Goal: Use online tool/utility: Utilize a website feature to perform a specific function

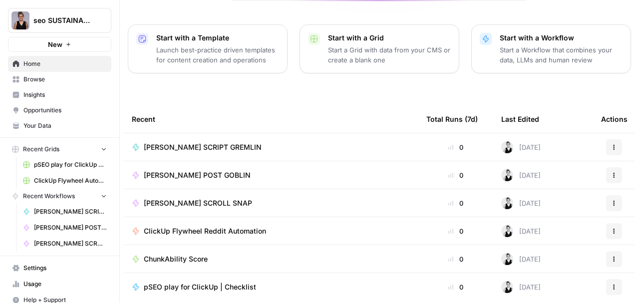
scroll to position [133, 0]
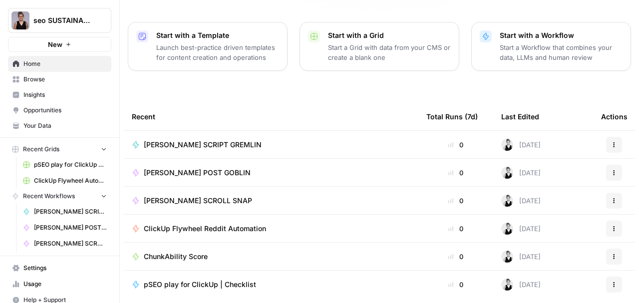
click at [215, 140] on span "[PERSON_NAME] SCRIPT GREMLIN" at bounding box center [203, 145] width 118 height 10
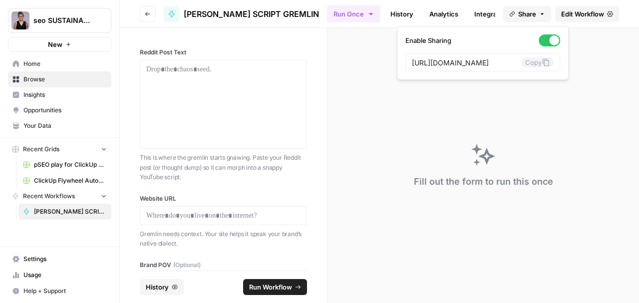
click at [533, 16] on span "Share" at bounding box center [527, 14] width 18 height 10
click at [541, 61] on icon at bounding box center [545, 62] width 8 height 8
drag, startPoint x: 519, startPoint y: 62, endPoint x: 154, endPoint y: 118, distance: 368.9
click at [521, 62] on button "Copy" at bounding box center [537, 62] width 32 height 10
click at [413, 131] on div "Fill out the form to run this once" at bounding box center [482, 165] width 311 height 275
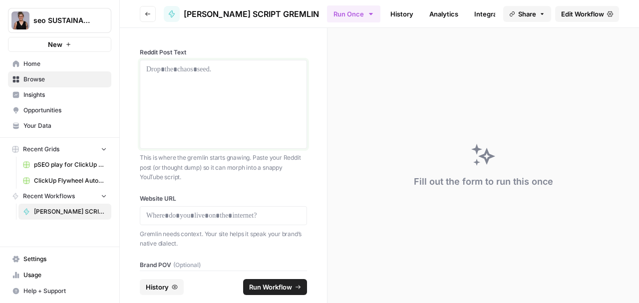
click at [226, 75] on div at bounding box center [223, 104] width 154 height 80
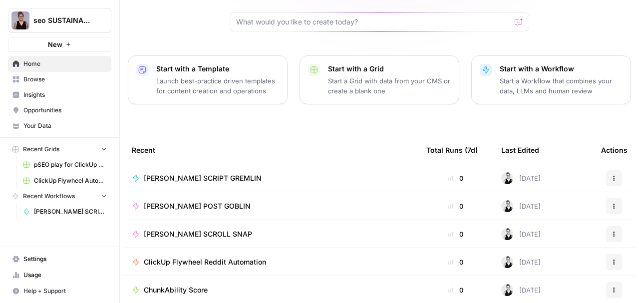
scroll to position [100, 0]
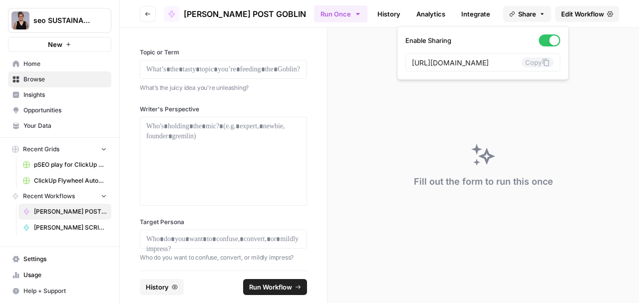
click at [539, 13] on icon "button" at bounding box center [542, 14] width 6 height 6
click at [521, 63] on button "Copy" at bounding box center [537, 62] width 32 height 10
click at [521, 65] on button "Copy" at bounding box center [537, 62] width 32 height 10
click at [202, 69] on p at bounding box center [223, 69] width 154 height 10
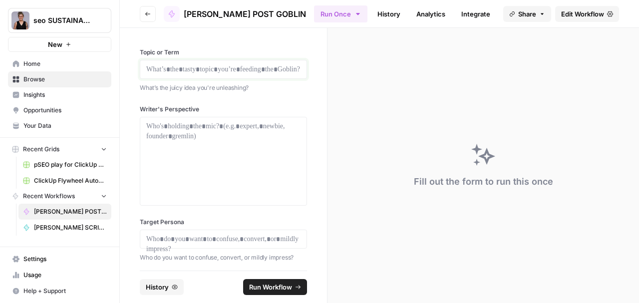
drag, startPoint x: 245, startPoint y: 71, endPoint x: 170, endPoint y: 66, distance: 75.5
click at [170, 66] on p at bounding box center [223, 69] width 154 height 10
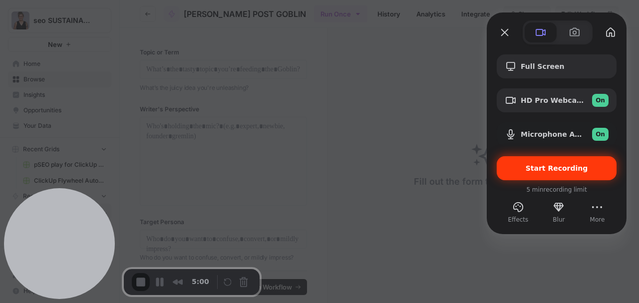
click at [534, 167] on span "Start Recording" at bounding box center [556, 168] width 62 height 8
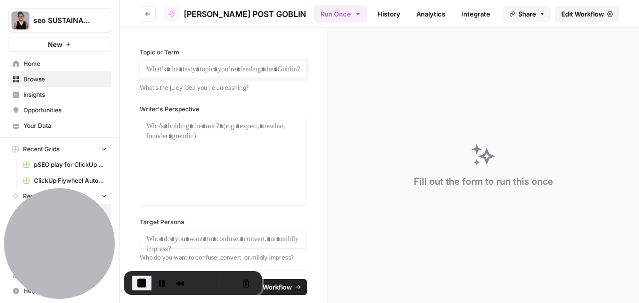
click at [182, 72] on p at bounding box center [223, 69] width 154 height 10
drag, startPoint x: 168, startPoint y: 126, endPoint x: 179, endPoint y: 124, distance: 10.7
click at [168, 126] on p at bounding box center [223, 126] width 154 height 10
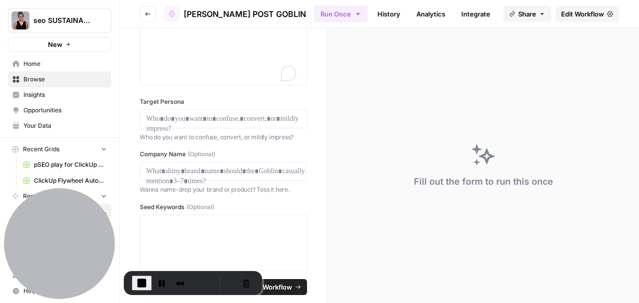
scroll to position [166, 0]
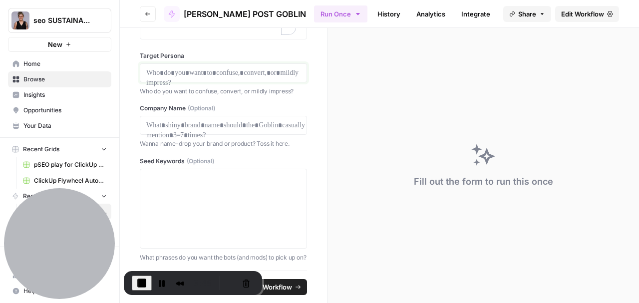
click at [203, 70] on p at bounding box center [223, 73] width 154 height 10
click at [185, 123] on p at bounding box center [223, 125] width 154 height 10
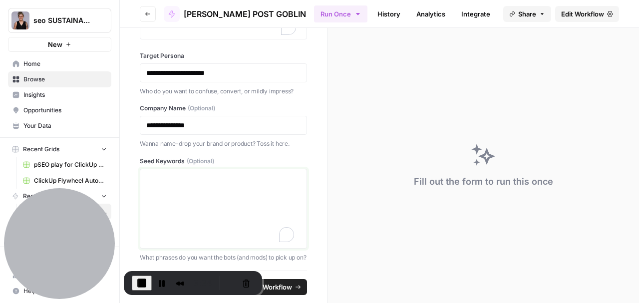
click at [163, 177] on textarea "Seed Keywords (Optional)" at bounding box center [223, 208] width 154 height 71
paste textarea "AI search, AI overviews, GEO, AEO, LLM Optimization"
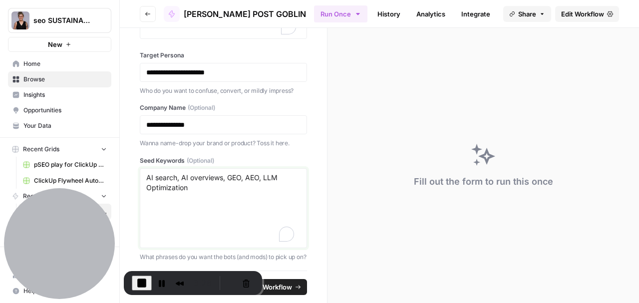
scroll to position [0, 0]
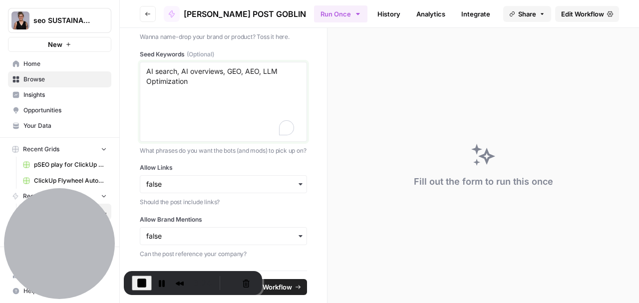
type textarea "AI search, AI overviews, GEO, AEO, LLM Optimization"
click at [295, 189] on input "Allow Links" at bounding box center [223, 184] width 154 height 10
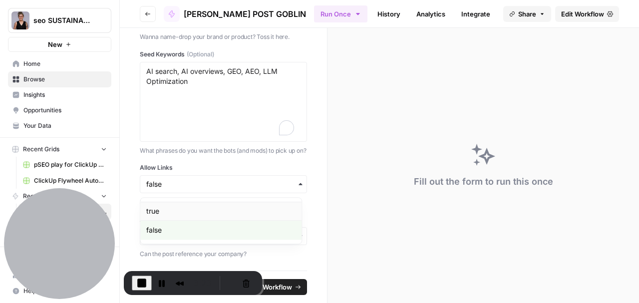
click at [179, 212] on div "true" at bounding box center [220, 211] width 161 height 19
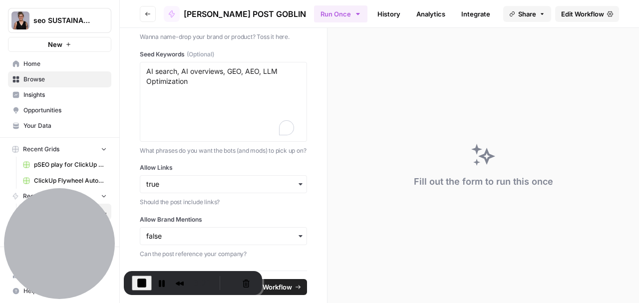
click at [296, 236] on icon "button" at bounding box center [300, 236] width 8 height 8
click at [191, 261] on div "true" at bounding box center [220, 262] width 161 height 19
click at [284, 288] on span "Run Workflow" at bounding box center [270, 287] width 43 height 10
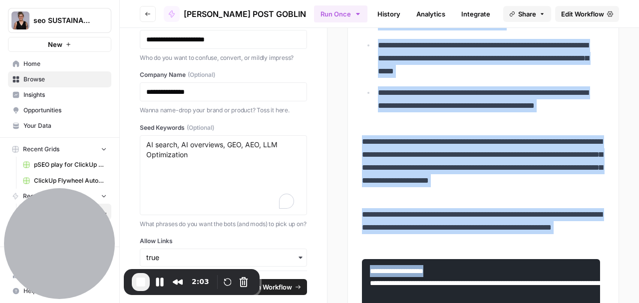
scroll to position [580, 0]
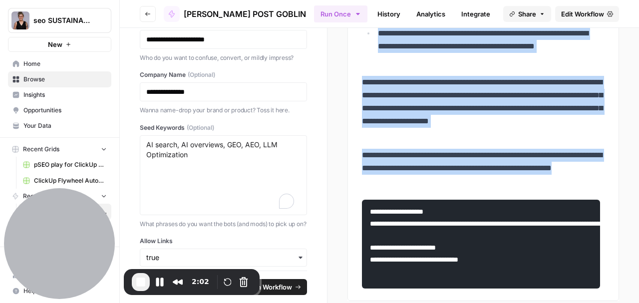
drag, startPoint x: 358, startPoint y: 169, endPoint x: 511, endPoint y: 194, distance: 154.7
copy div "**********"
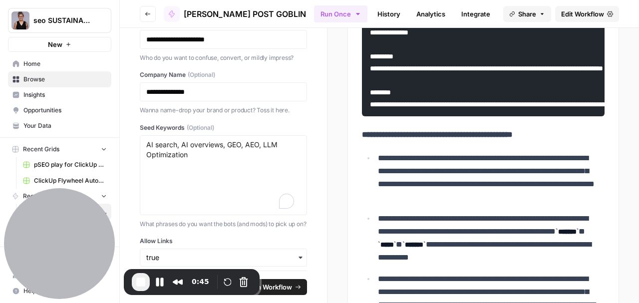
scroll to position [215, 0]
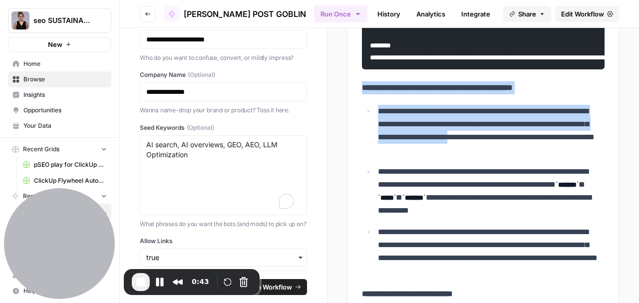
drag, startPoint x: 357, startPoint y: 106, endPoint x: 412, endPoint y: 122, distance: 57.3
click at [498, 136] on div "**********" at bounding box center [483, 272] width 254 height 772
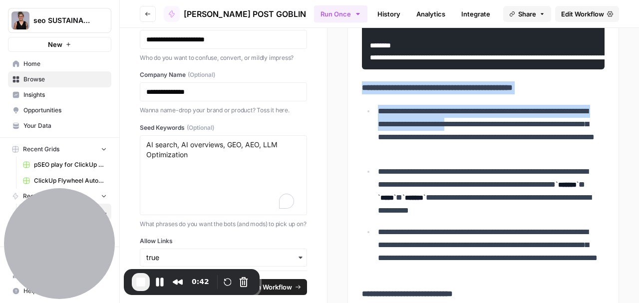
click at [372, 119] on div "**********" at bounding box center [483, 272] width 254 height 772
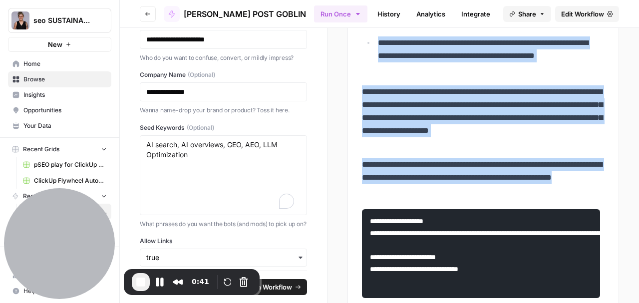
scroll to position [580, 0]
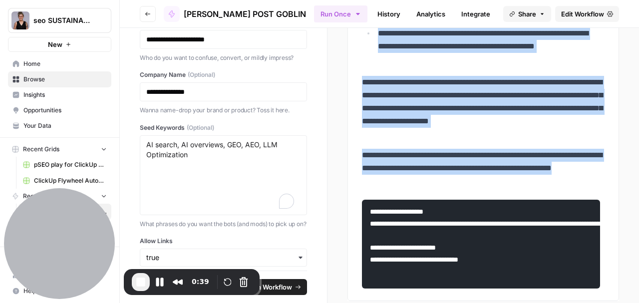
drag, startPoint x: 408, startPoint y: 123, endPoint x: 566, endPoint y: 196, distance: 173.4
copy div "**********"
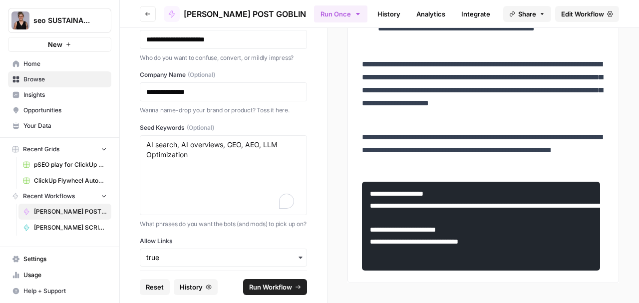
scroll to position [614, 0]
click at [150, 14] on icon "button" at bounding box center [148, 14] width 6 height 6
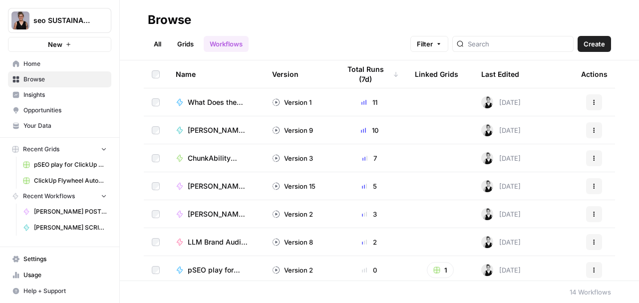
click at [34, 67] on span "Home" at bounding box center [64, 63] width 83 height 9
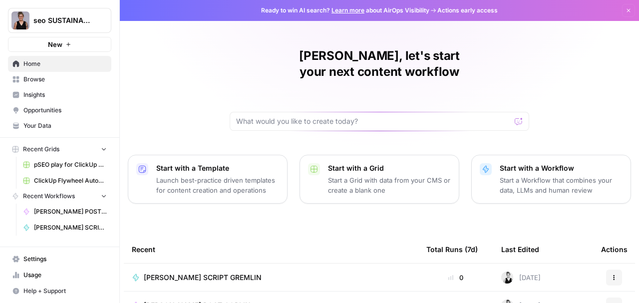
click at [222, 300] on span "[PERSON_NAME] POST GOBLIN" at bounding box center [197, 305] width 107 height 10
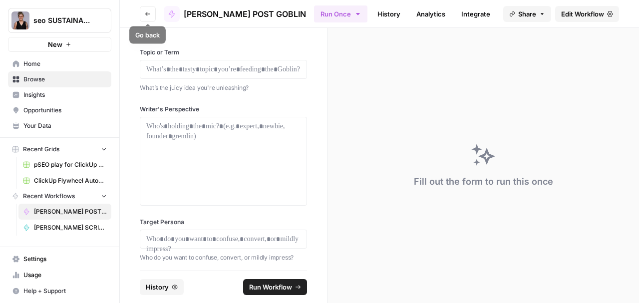
click at [146, 12] on icon "button" at bounding box center [148, 14] width 6 height 6
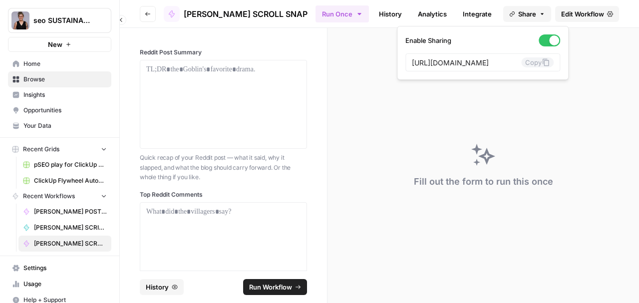
click at [528, 16] on span "Share" at bounding box center [527, 14] width 18 height 10
click at [521, 65] on button "Copy" at bounding box center [537, 62] width 32 height 10
drag, startPoint x: 523, startPoint y: 60, endPoint x: 447, endPoint y: 68, distance: 76.2
click at [521, 62] on button "Copy" at bounding box center [537, 62] width 32 height 10
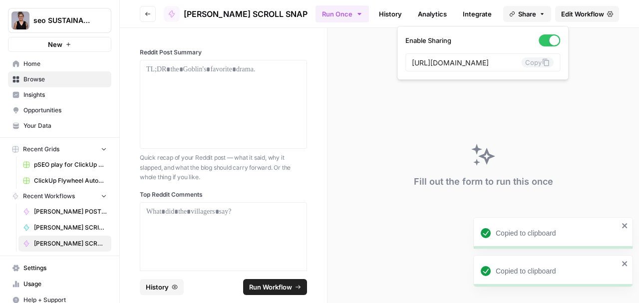
click at [625, 266] on icon "close" at bounding box center [624, 263] width 7 height 8
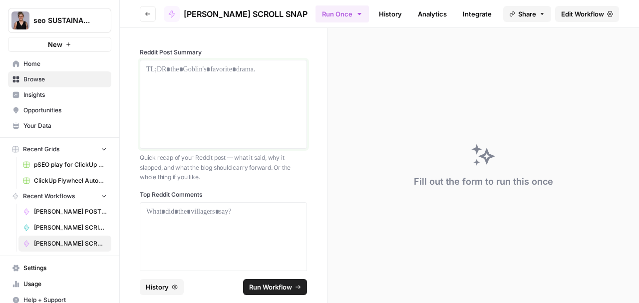
click at [153, 72] on p at bounding box center [223, 69] width 154 height 10
click at [188, 211] on p at bounding box center [223, 212] width 154 height 10
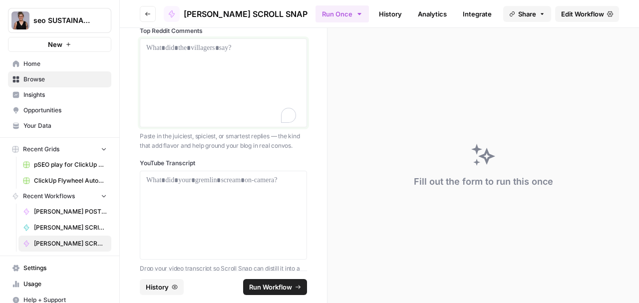
scroll to position [200, 0]
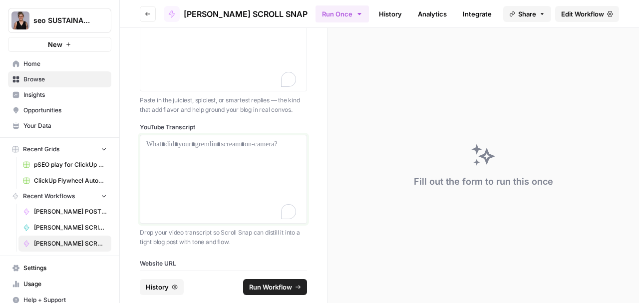
click at [199, 154] on div at bounding box center [223, 179] width 154 height 80
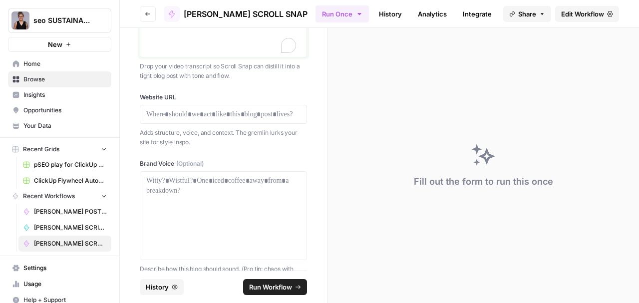
scroll to position [366, 0]
click at [193, 113] on p at bounding box center [223, 114] width 154 height 10
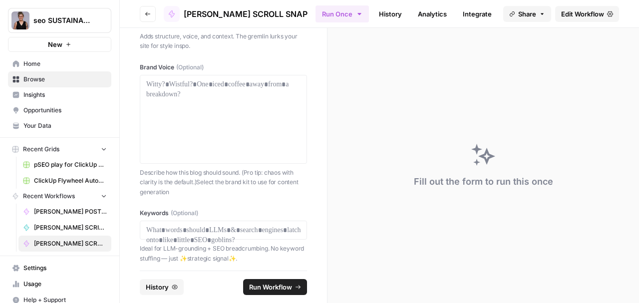
scroll to position [0, 0]
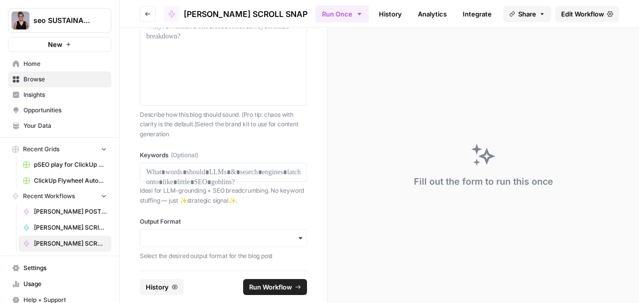
click at [296, 237] on icon "button" at bounding box center [300, 238] width 8 height 8
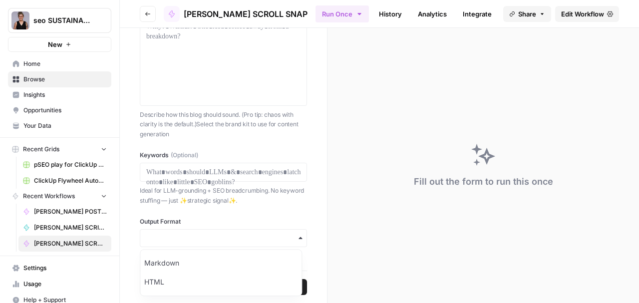
click at [304, 201] on div "Reddit Post Summary Quick recap of your Reddit post — what it said, why it slap…" at bounding box center [223, 149] width 207 height 242
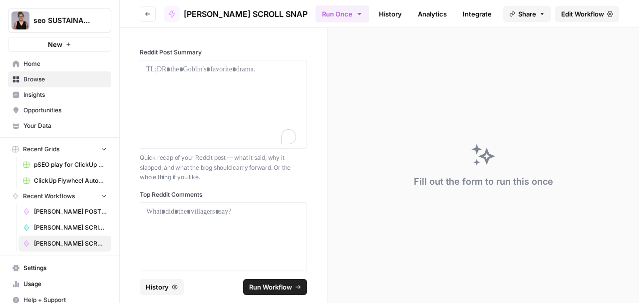
click at [119, 18] on icon "button" at bounding box center [121, 19] width 7 height 7
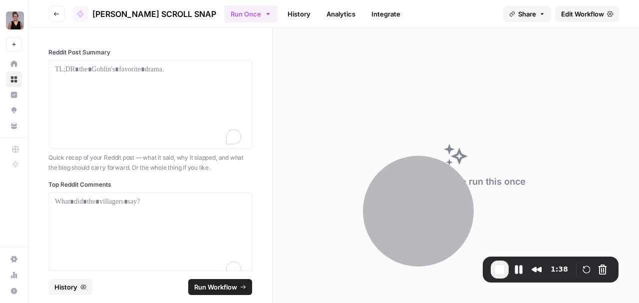
drag, startPoint x: 73, startPoint y: 193, endPoint x: 249, endPoint y: 248, distance: 185.1
click at [402, 208] on div at bounding box center [418, 211] width 111 height 111
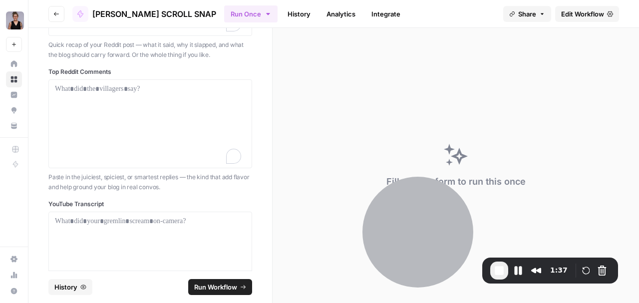
scroll to position [166, 0]
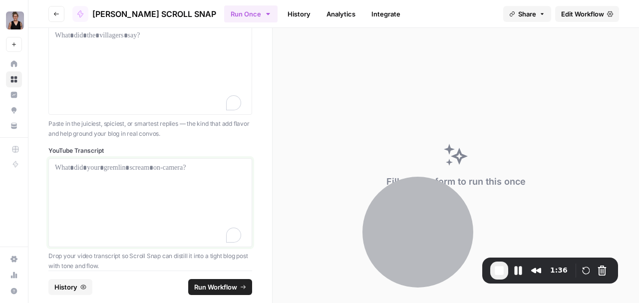
click at [75, 172] on div at bounding box center [150, 203] width 191 height 80
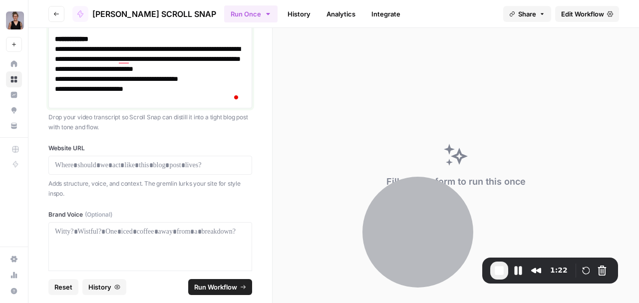
scroll to position [587, 0]
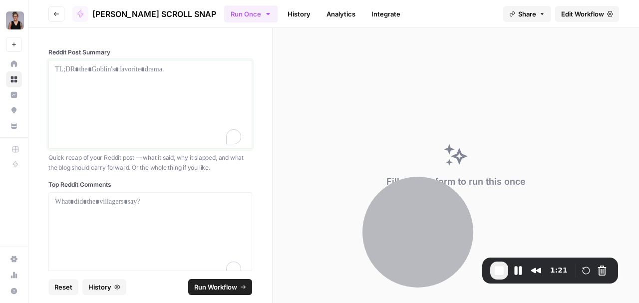
click at [97, 70] on p at bounding box center [150, 69] width 191 height 10
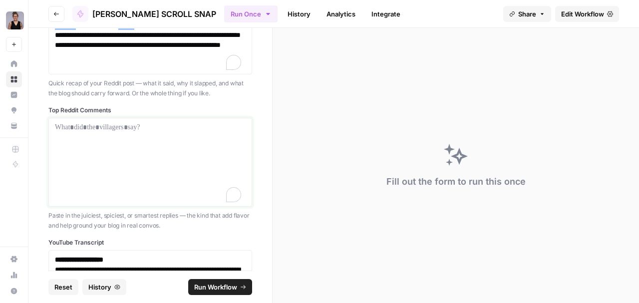
click at [106, 133] on div at bounding box center [150, 162] width 191 height 80
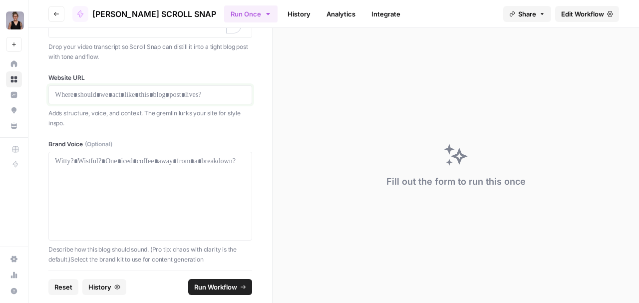
click at [98, 96] on p at bounding box center [150, 95] width 191 height 10
click at [69, 91] on p at bounding box center [150, 95] width 191 height 10
click at [215, 288] on span "Run Workflow" at bounding box center [215, 287] width 43 height 10
click at [218, 287] on span "Run Workflow" at bounding box center [215, 287] width 43 height 10
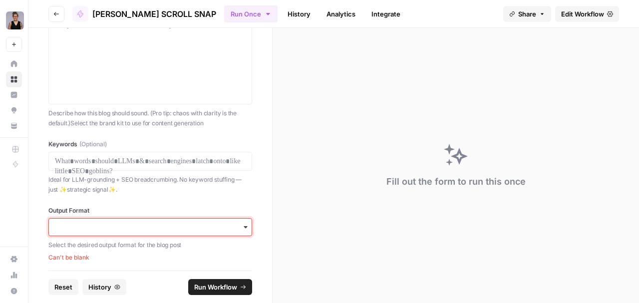
click at [239, 222] on input "Output Format" at bounding box center [150, 227] width 191 height 10
click at [105, 246] on div "Markdown" at bounding box center [148, 250] width 198 height 19
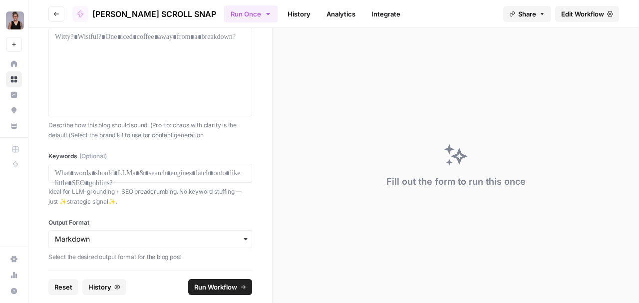
click at [218, 289] on span "Run Workflow" at bounding box center [215, 287] width 43 height 10
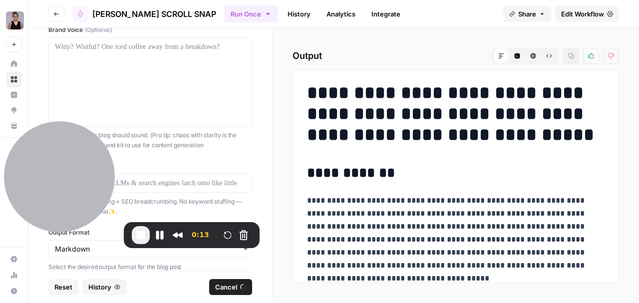
drag, startPoint x: 416, startPoint y: 222, endPoint x: 189, endPoint y: 226, distance: 227.5
click at [48, 188] on div at bounding box center [59, 176] width 111 height 111
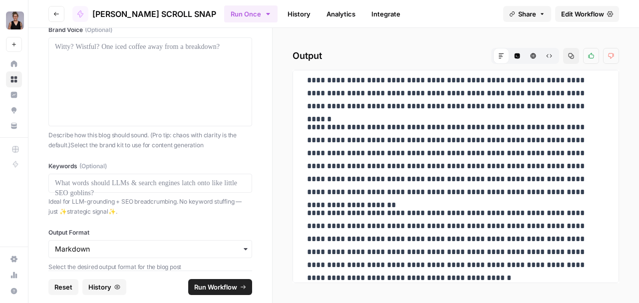
click at [63, 289] on span "Reset" at bounding box center [63, 287] width 18 height 10
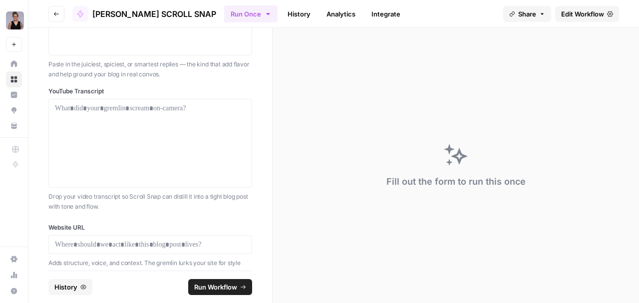
scroll to position [266, 0]
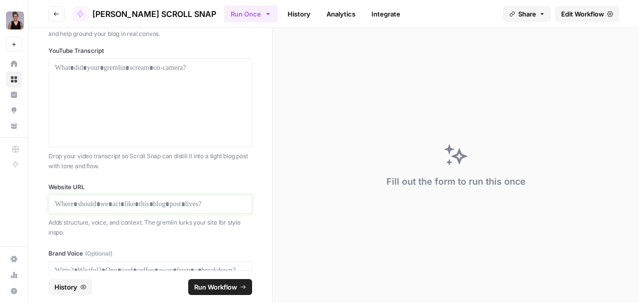
click at [156, 206] on p at bounding box center [150, 204] width 191 height 10
click at [77, 209] on div at bounding box center [150, 204] width 204 height 19
click at [82, 207] on div at bounding box center [150, 204] width 204 height 19
click at [82, 202] on p at bounding box center [150, 204] width 191 height 10
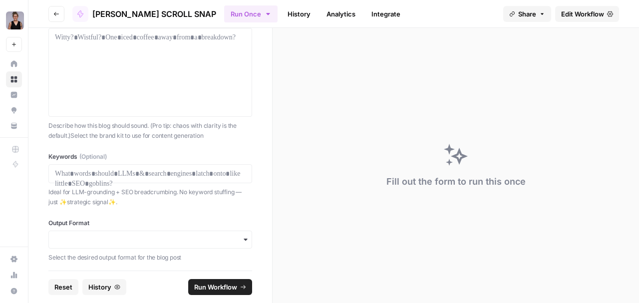
scroll to position [500, 0]
click at [79, 171] on p at bounding box center [150, 173] width 191 height 10
click at [241, 236] on icon "button" at bounding box center [245, 238] width 8 height 8
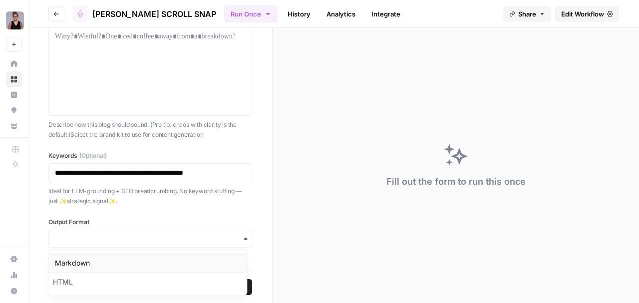
click at [137, 264] on div "Markdown" at bounding box center [148, 262] width 198 height 19
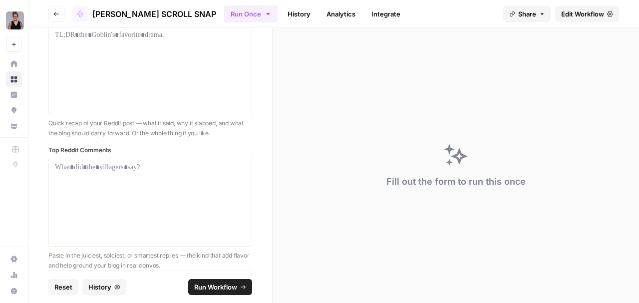
scroll to position [0, 0]
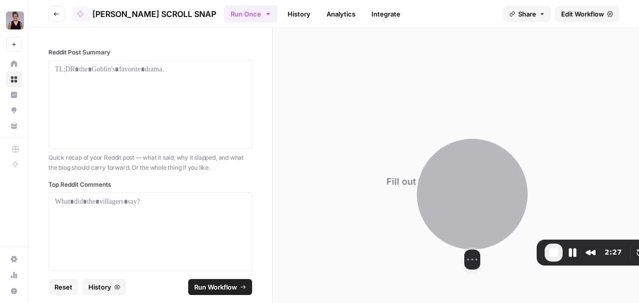
drag, startPoint x: 128, startPoint y: 141, endPoint x: 479, endPoint y: 183, distance: 353.7
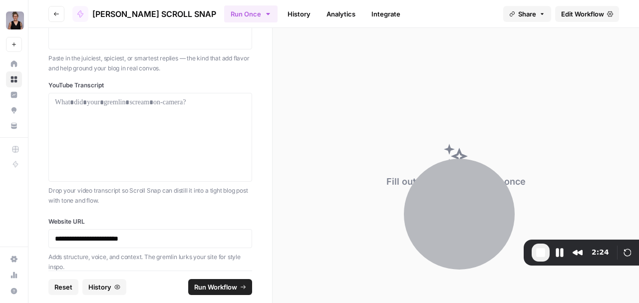
scroll to position [266, 0]
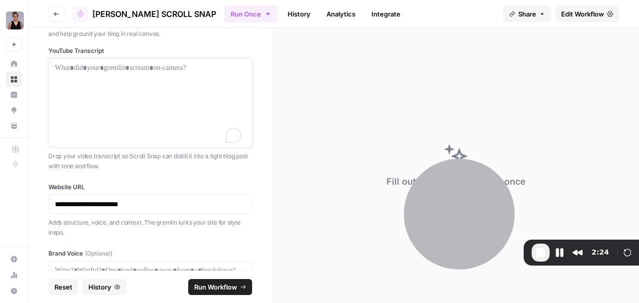
click at [85, 77] on div at bounding box center [150, 103] width 191 height 80
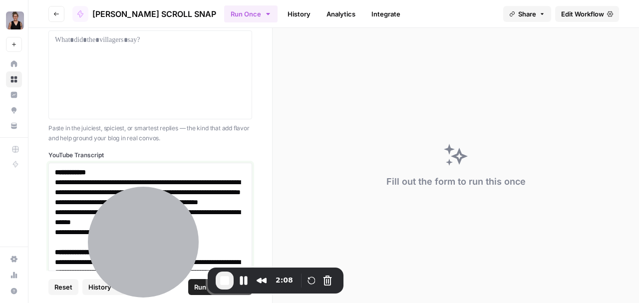
scroll to position [27, 0]
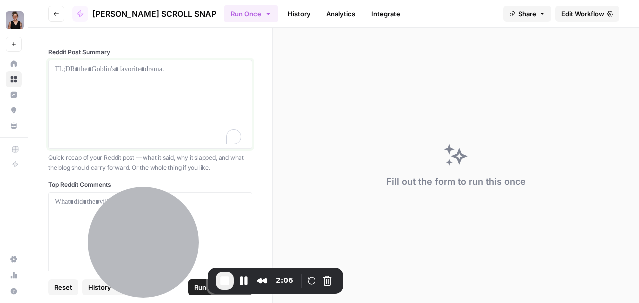
click at [119, 75] on div at bounding box center [150, 104] width 191 height 80
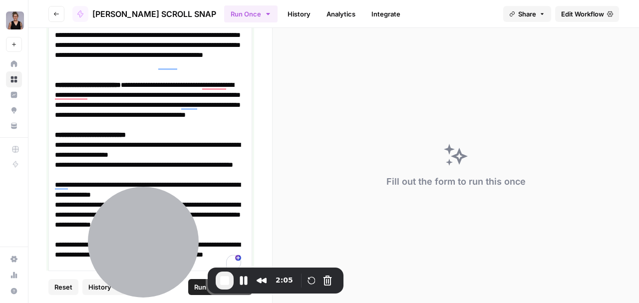
scroll to position [124, 0]
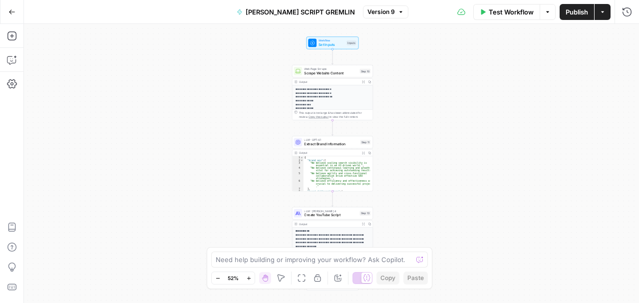
click at [423, 141] on div "**********" at bounding box center [331, 163] width 615 height 279
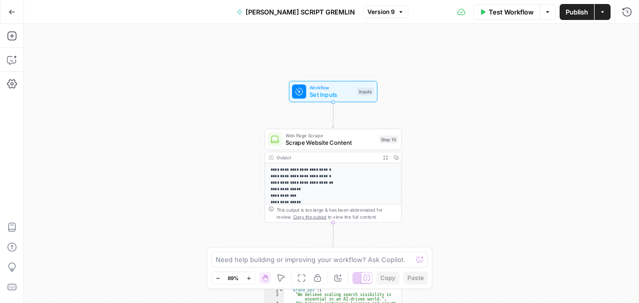
click at [485, 149] on div "**********" at bounding box center [331, 163] width 615 height 279
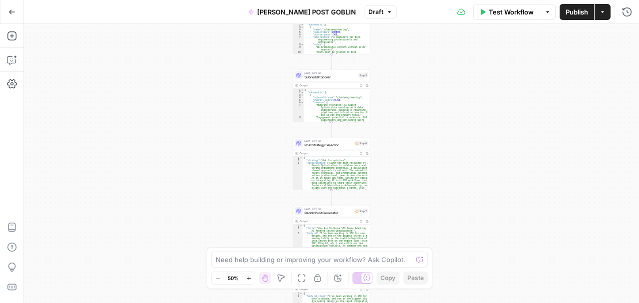
click at [499, 119] on div "Workflow Set Inputs Inputs LLM · GPT-4.1 Topic Normalizer Step 1 Output Expand …" at bounding box center [331, 163] width 615 height 279
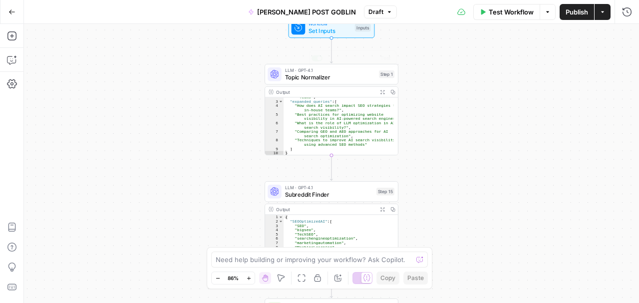
scroll to position [13, 0]
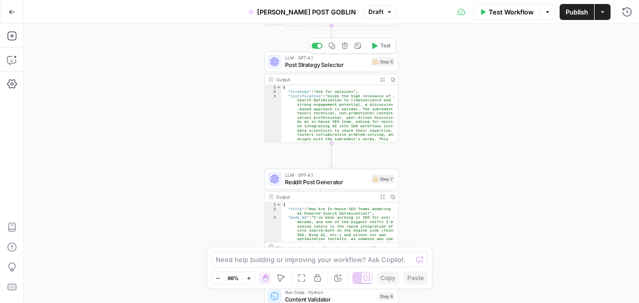
click at [351, 65] on span "Post Strategy Selector" at bounding box center [326, 64] width 83 height 8
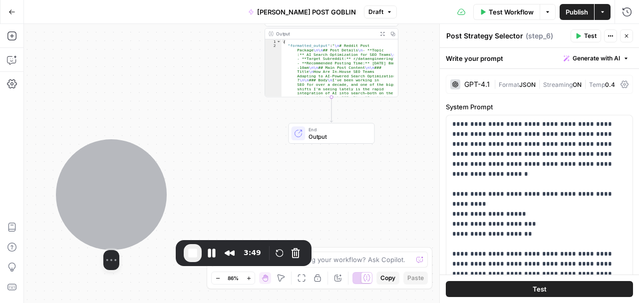
drag, startPoint x: 384, startPoint y: 209, endPoint x: 90, endPoint y: 216, distance: 294.4
click at [60, 209] on div at bounding box center [111, 194] width 111 height 111
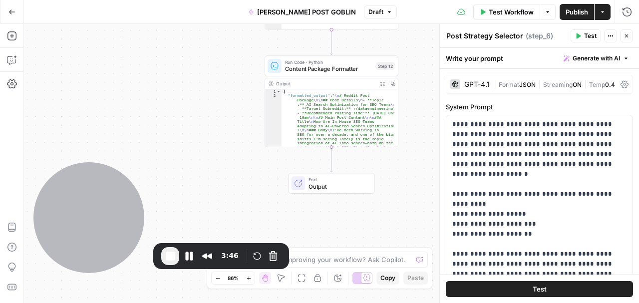
scroll to position [140, 0]
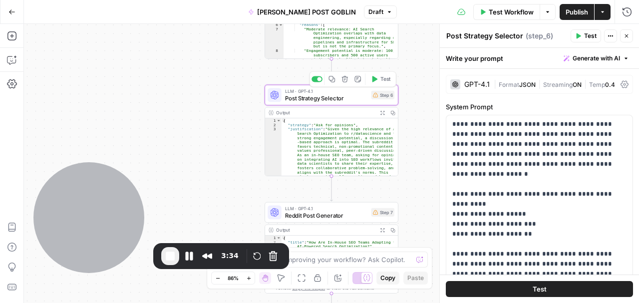
click at [350, 96] on span "Post Strategy Selector" at bounding box center [326, 98] width 83 height 8
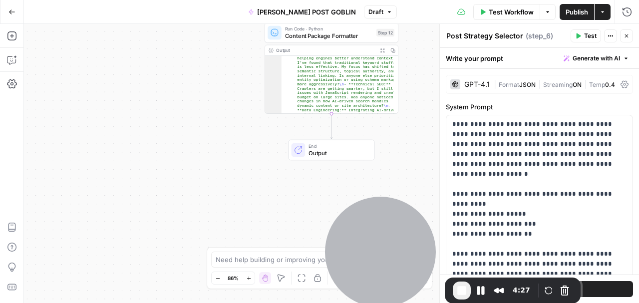
scroll to position [20, 0]
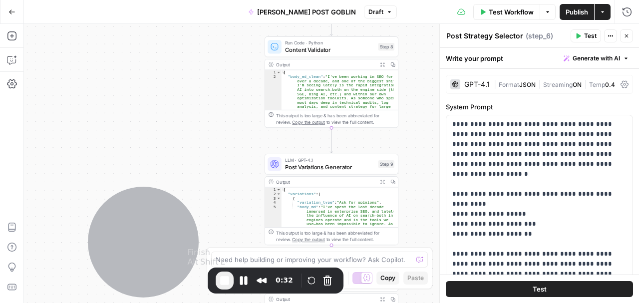
click at [225, 279] on span "End Recording" at bounding box center [224, 280] width 12 height 12
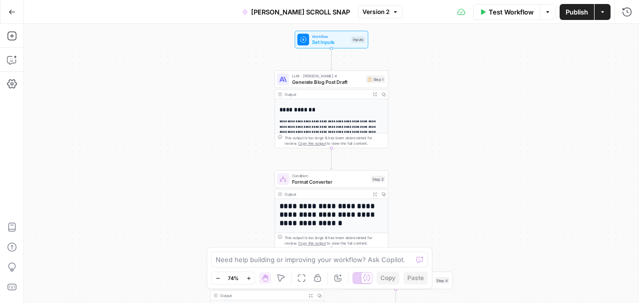
scroll to position [100, 0]
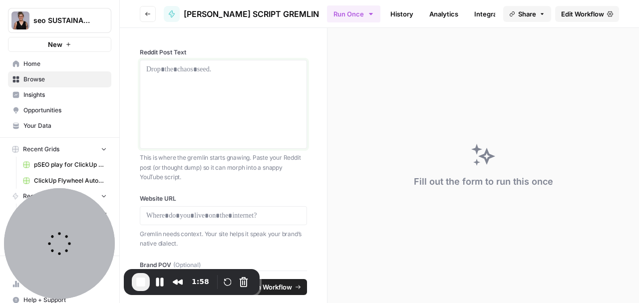
click at [191, 73] on div at bounding box center [223, 104] width 154 height 80
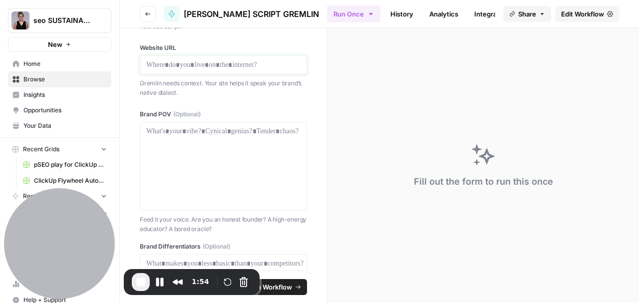
click at [192, 70] on p at bounding box center [223, 65] width 154 height 10
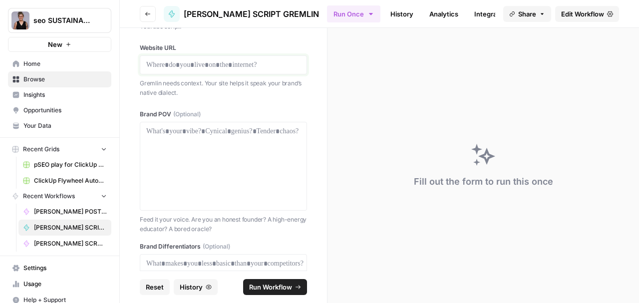
click at [163, 70] on p at bounding box center [223, 65] width 154 height 10
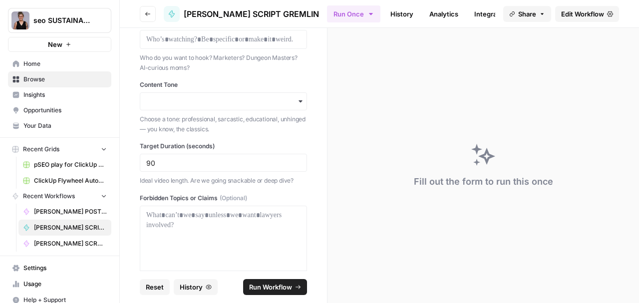
scroll to position [926, 0]
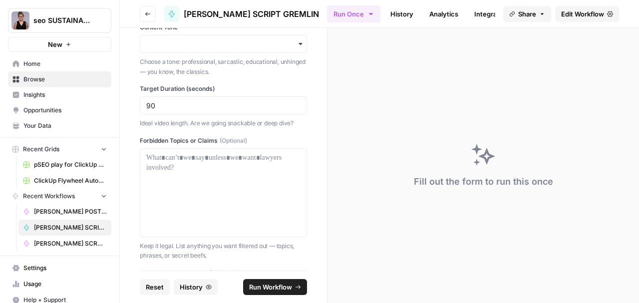
click at [283, 286] on span "Run Workflow" at bounding box center [270, 287] width 43 height 10
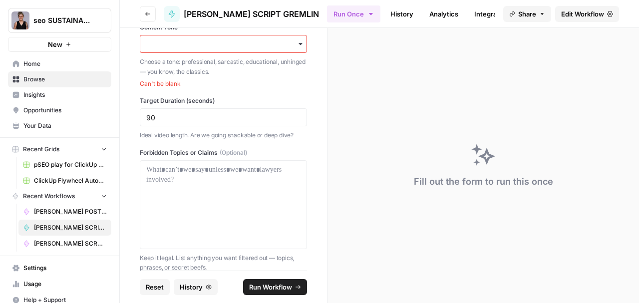
click at [298, 48] on icon "button" at bounding box center [300, 44] width 8 height 8
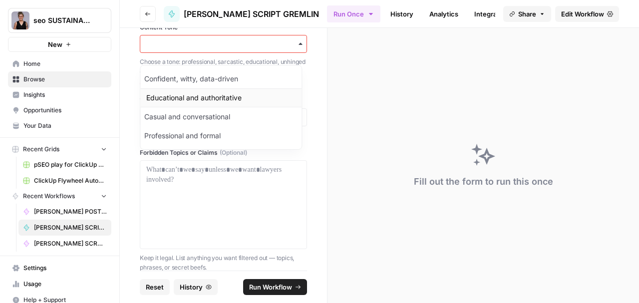
click at [238, 94] on div "Educational and authoritative" at bounding box center [220, 97] width 161 height 19
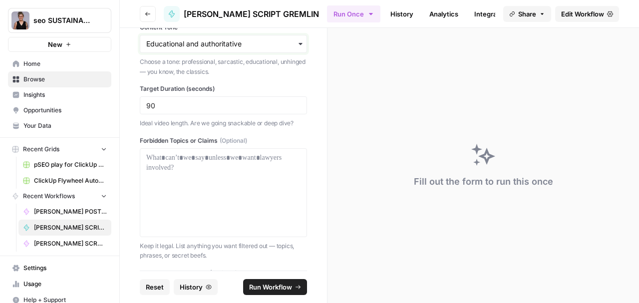
click at [290, 49] on input "Content Tone" at bounding box center [223, 44] width 154 height 10
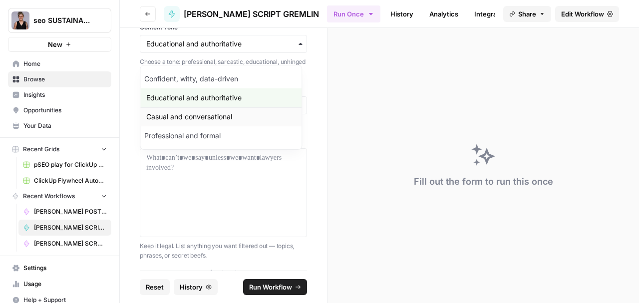
click at [239, 111] on div "Casual and conversational" at bounding box center [220, 116] width 161 height 19
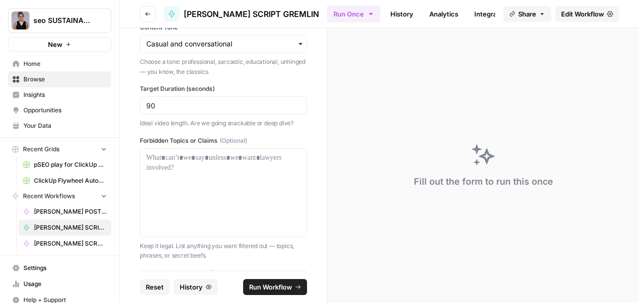
click at [291, 290] on span "Run Workflow" at bounding box center [270, 287] width 43 height 10
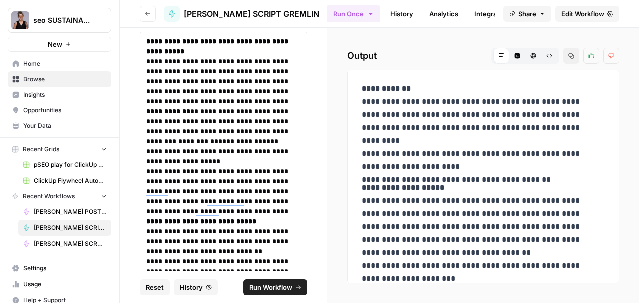
scroll to position [92, 0]
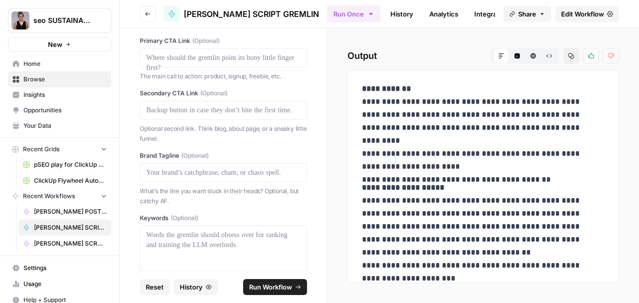
click at [121, 19] on icon "button" at bounding box center [121, 19] width 7 height 7
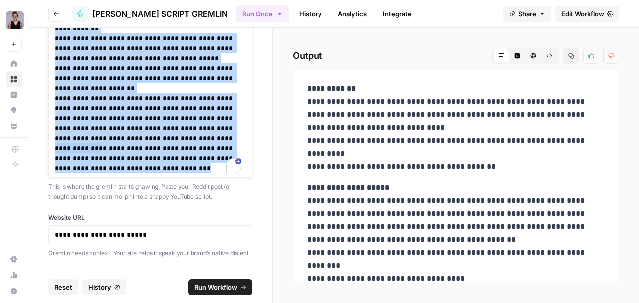
scroll to position [258, 0]
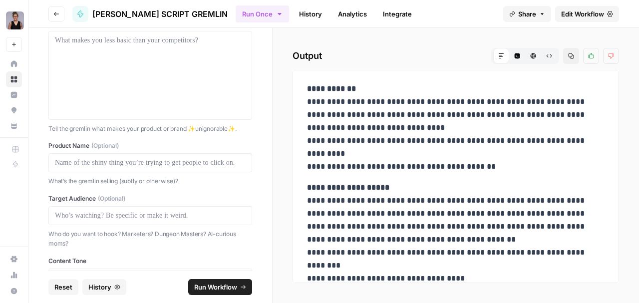
drag, startPoint x: 57, startPoint y: 66, endPoint x: 233, endPoint y: 270, distance: 269.2
click at [233, 270] on form "**********" at bounding box center [150, 165] width 244 height 275
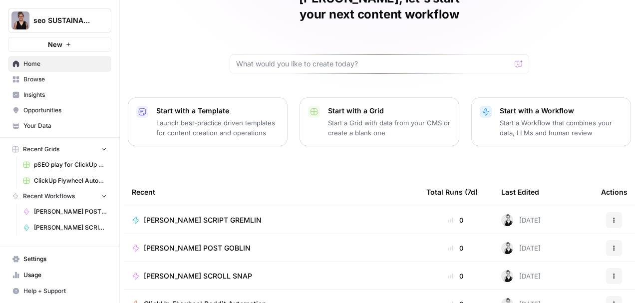
scroll to position [100, 0]
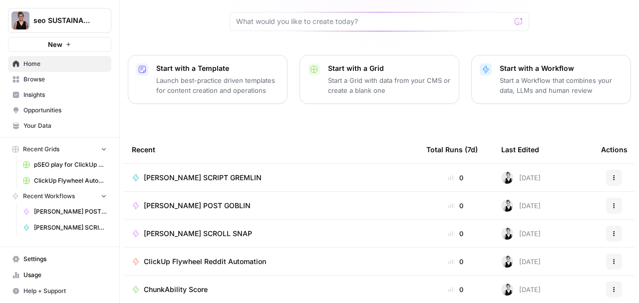
click at [227, 201] on span "[PERSON_NAME] POST GOBLIN" at bounding box center [197, 206] width 107 height 10
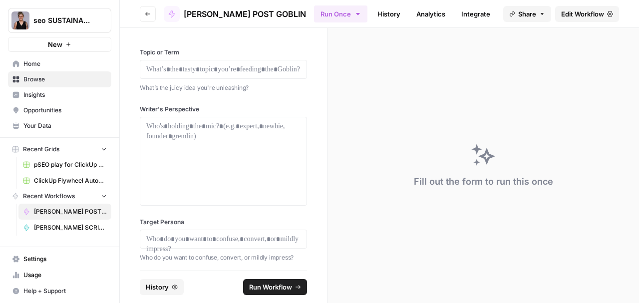
click at [144, 13] on button "Go back" at bounding box center [148, 14] width 16 height 16
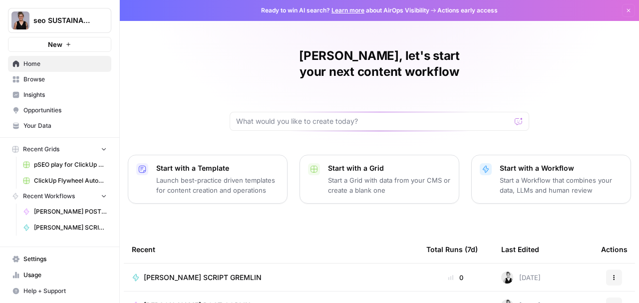
scroll to position [66, 0]
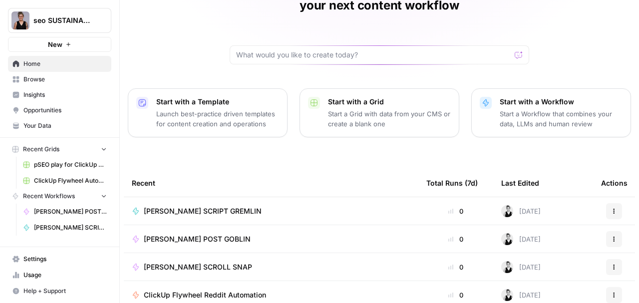
click at [217, 234] on span "[PERSON_NAME] POST GOBLIN" at bounding box center [197, 239] width 107 height 10
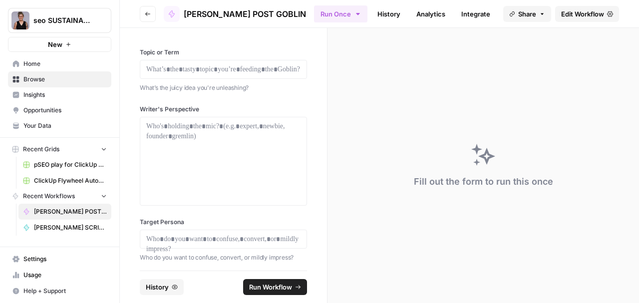
click at [121, 21] on icon "button" at bounding box center [121, 20] width 2 height 4
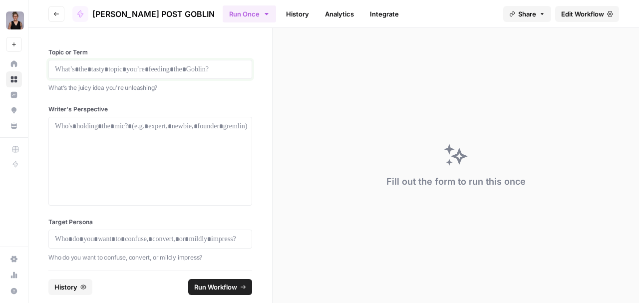
click at [117, 68] on p at bounding box center [150, 69] width 191 height 10
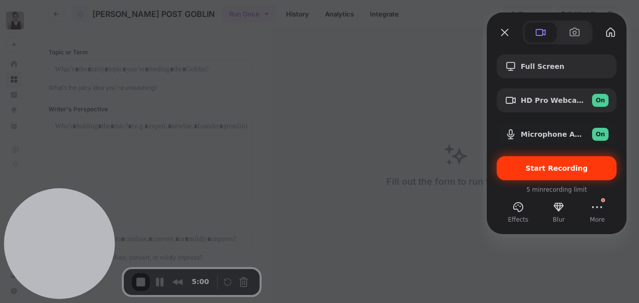
click at [534, 172] on span "Start Recording" at bounding box center [556, 168] width 62 height 8
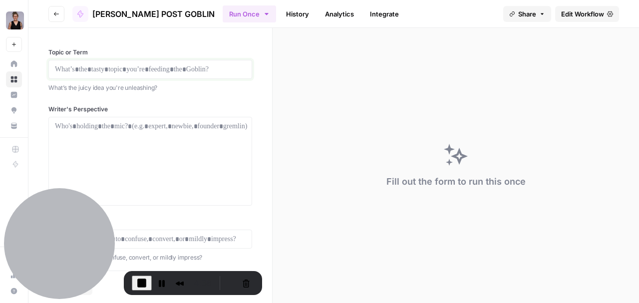
click at [93, 73] on p at bounding box center [150, 69] width 191 height 10
click at [71, 67] on p at bounding box center [150, 69] width 191 height 10
click at [96, 124] on p at bounding box center [150, 126] width 191 height 10
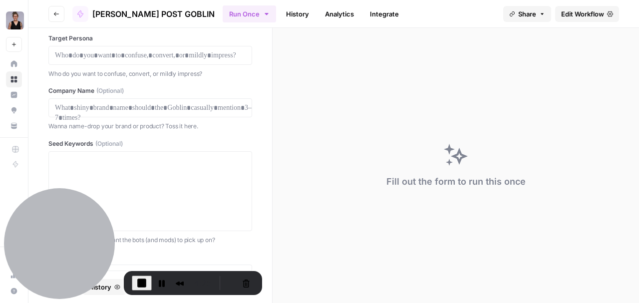
scroll to position [232, 0]
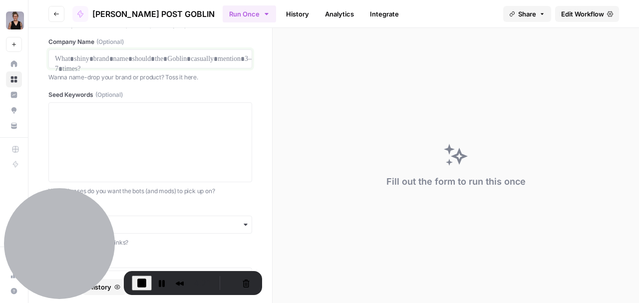
click at [84, 56] on p at bounding box center [150, 59] width 191 height 10
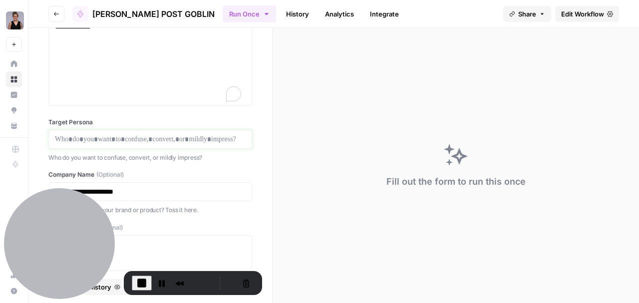
click at [111, 143] on p at bounding box center [150, 139] width 191 height 10
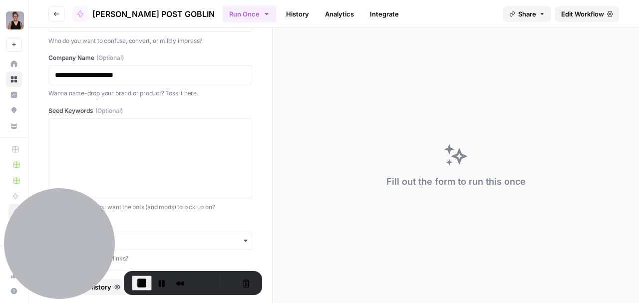
scroll to position [232, 0]
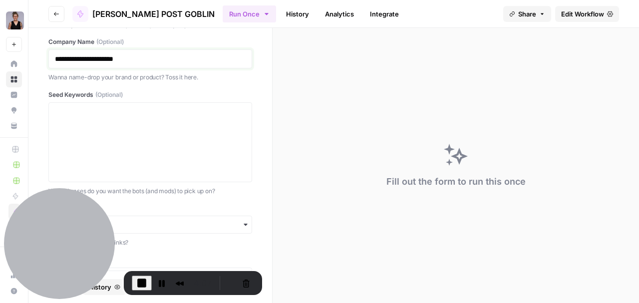
drag, startPoint x: 135, startPoint y: 58, endPoint x: 43, endPoint y: 56, distance: 91.3
click at [43, 56] on div "**********" at bounding box center [149, 149] width 243 height 242
click at [117, 114] on textarea "Seed Keywords (Optional)" at bounding box center [150, 142] width 191 height 71
paste textarea "seo SUSTAINABLE"
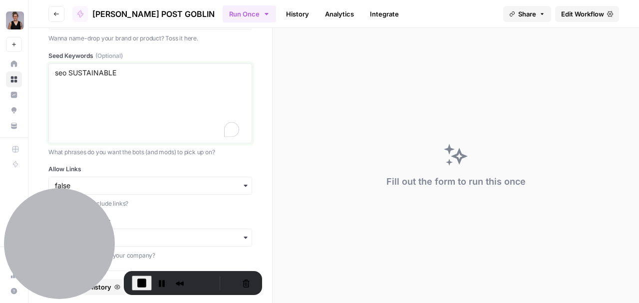
scroll to position [0, 0]
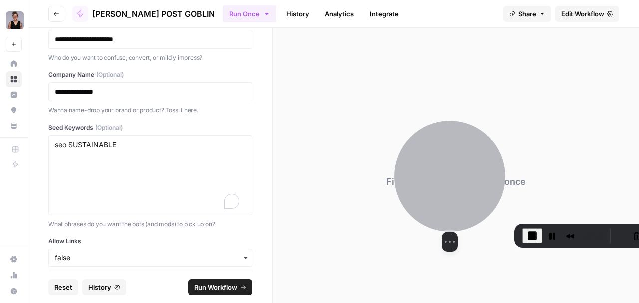
drag, startPoint x: 105, startPoint y: 215, endPoint x: 333, endPoint y: 300, distance: 243.9
click at [478, 192] on div at bounding box center [449, 176] width 111 height 111
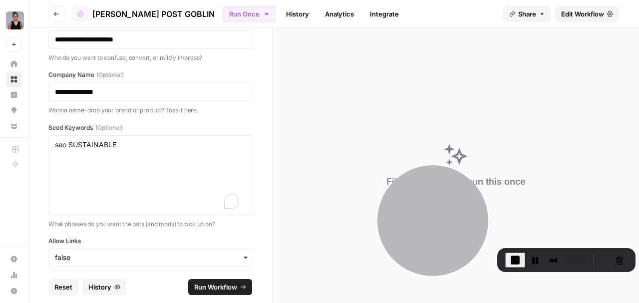
click at [209, 285] on span "Run Workflow" at bounding box center [215, 287] width 43 height 10
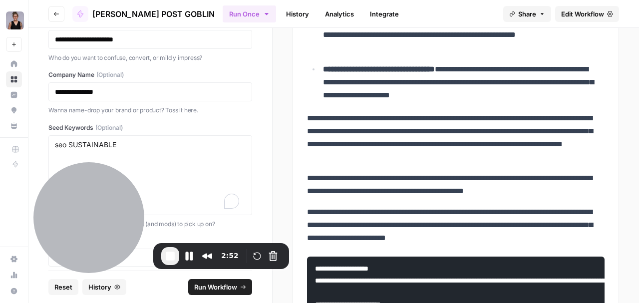
scroll to position [432, 0]
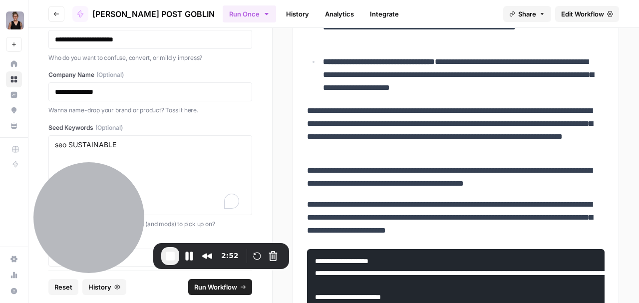
drag, startPoint x: 316, startPoint y: 143, endPoint x: 347, endPoint y: 146, distance: 31.6
click at [368, 143] on p "**********" at bounding box center [453, 130] width 292 height 52
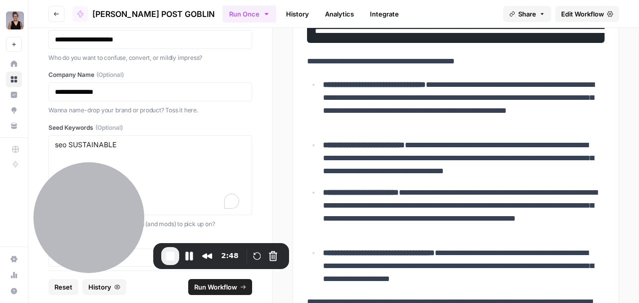
scroll to position [200, 0]
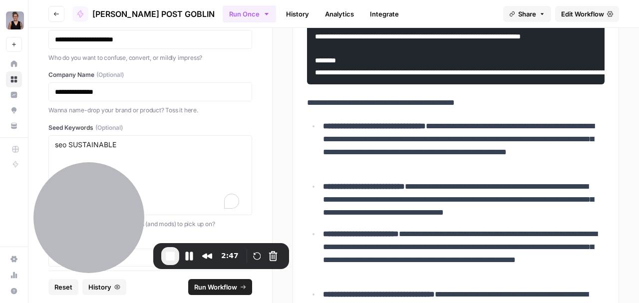
drag, startPoint x: 474, startPoint y: 244, endPoint x: 319, endPoint y: 148, distance: 182.9
click at [308, 143] on div "**********" at bounding box center [455, 229] width 309 height 656
copy div "**********"
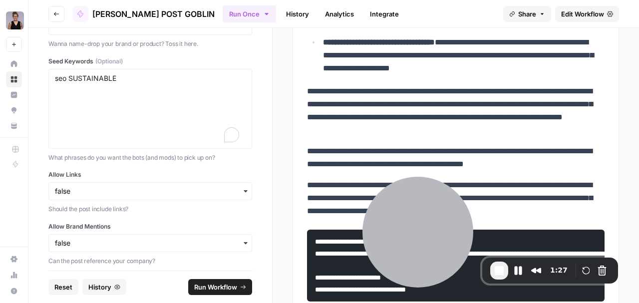
scroll to position [515, 0]
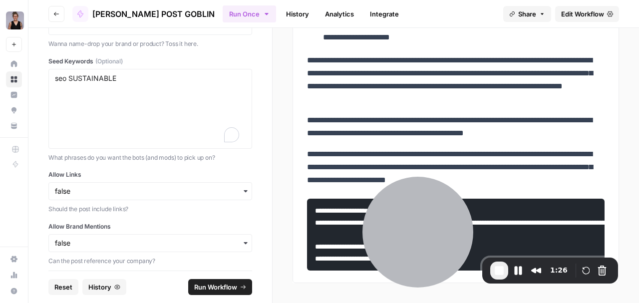
drag, startPoint x: 316, startPoint y: 57, endPoint x: 554, endPoint y: 165, distance: 260.8
copy div "**********"
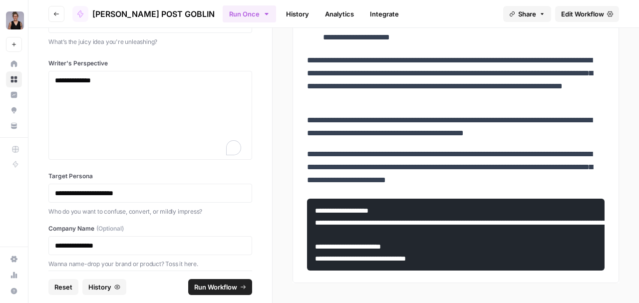
scroll to position [163, 0]
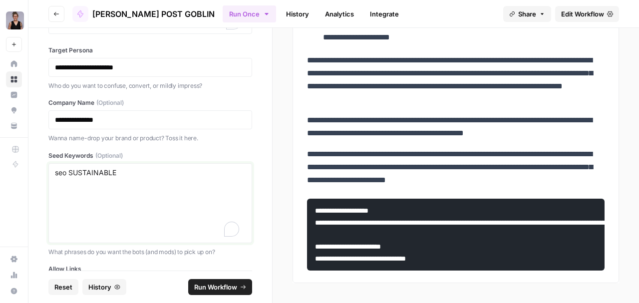
drag, startPoint x: 121, startPoint y: 166, endPoint x: 42, endPoint y: 178, distance: 79.7
click at [42, 177] on div "**********" at bounding box center [149, 149] width 243 height 242
paste textarea "AI search, AI overviews, GEO, AEO, LLM Optimization"
type textarea "AI search, AI overviews, GEO, AEO, LLM Optimization"
click at [214, 289] on span "Run Workflow" at bounding box center [215, 287] width 43 height 10
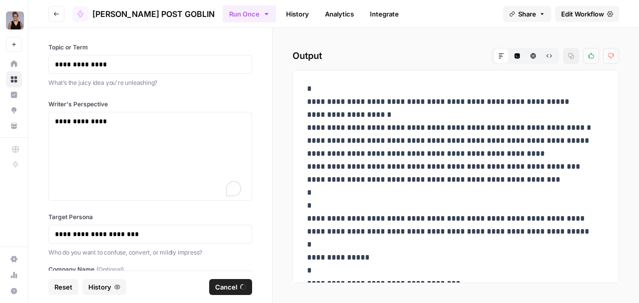
scroll to position [139, 0]
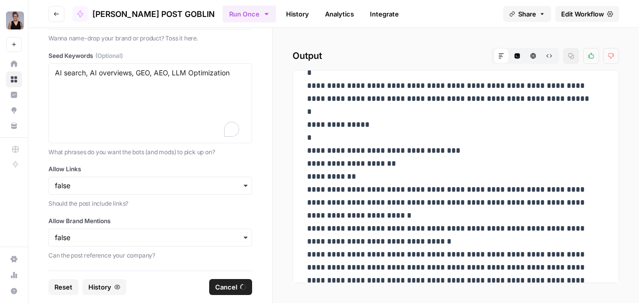
click at [232, 287] on span "Cancel" at bounding box center [226, 287] width 22 height 10
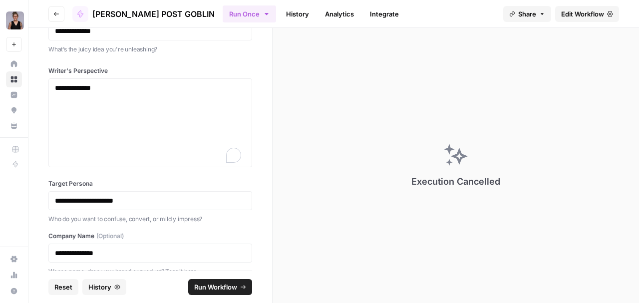
scroll to position [0, 0]
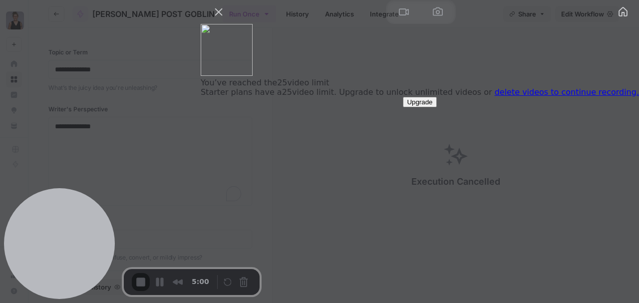
click at [531, 97] on link "delete videos to continue recording." at bounding box center [566, 91] width 144 height 9
click at [226, 20] on button "Close" at bounding box center [219, 12] width 16 height 16
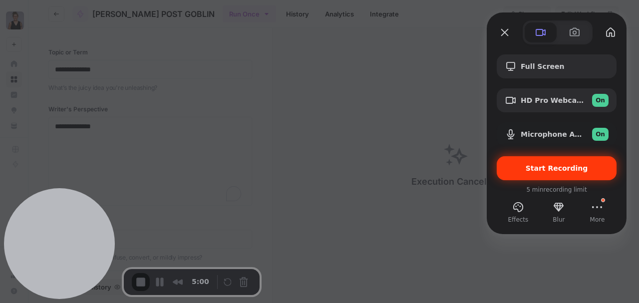
click at [555, 170] on span "Start Recording" at bounding box center [556, 168] width 62 height 8
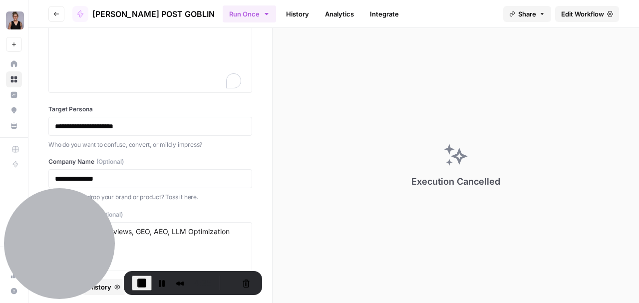
scroll to position [161, 0]
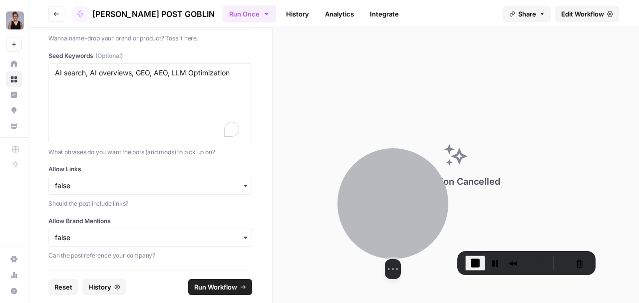
drag, startPoint x: 93, startPoint y: 243, endPoint x: 359, endPoint y: 291, distance: 270.1
click at [415, 256] on div at bounding box center [392, 203] width 111 height 111
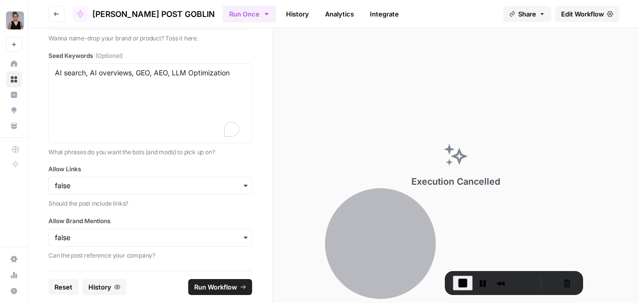
click at [231, 290] on span "Run Workflow" at bounding box center [215, 287] width 43 height 10
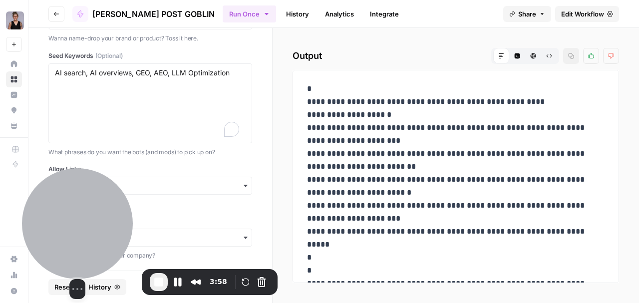
drag, startPoint x: 361, startPoint y: 216, endPoint x: 164, endPoint y: 232, distance: 198.2
click at [69, 217] on div at bounding box center [77, 223] width 111 height 111
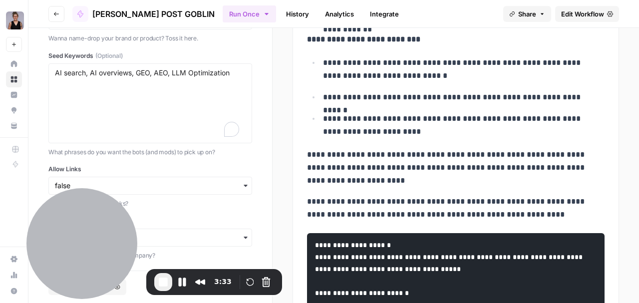
scroll to position [602, 0]
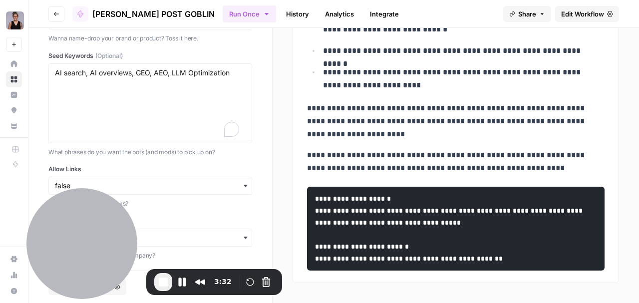
drag, startPoint x: 316, startPoint y: 141, endPoint x: 538, endPoint y: 191, distance: 227.6
copy div "**********"
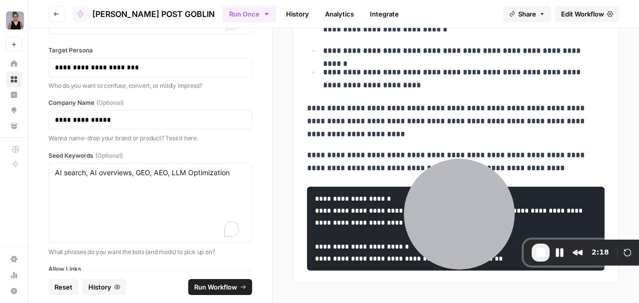
scroll to position [636, 0]
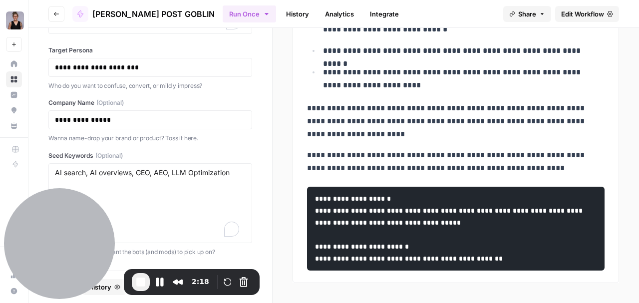
drag, startPoint x: 417, startPoint y: 193, endPoint x: 118, endPoint y: 246, distance: 303.9
click at [101, 248] on div at bounding box center [59, 243] width 111 height 111
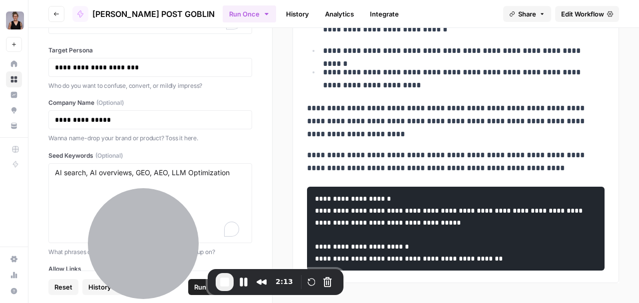
drag, startPoint x: 351, startPoint y: 233, endPoint x: 543, endPoint y: 161, distance: 204.9
copy div "**********"
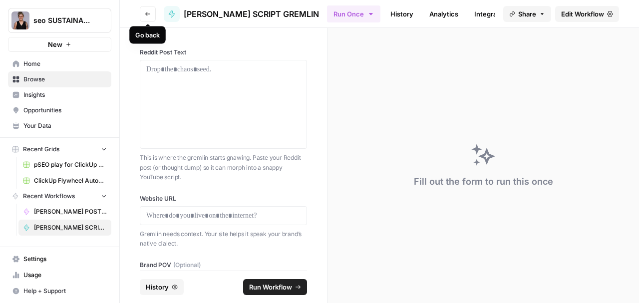
click at [147, 13] on icon "button" at bounding box center [148, 14] width 6 height 6
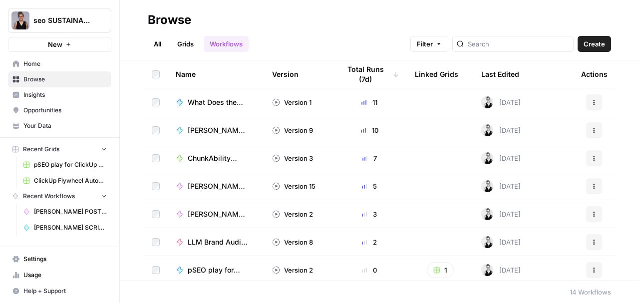
click at [39, 68] on span "Home" at bounding box center [64, 63] width 83 height 9
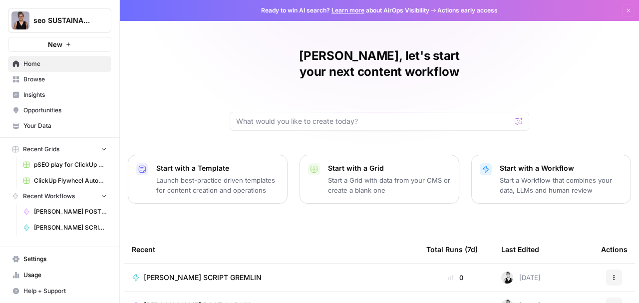
click at [226, 272] on span "[PERSON_NAME] SCRIPT GREMLIN" at bounding box center [203, 277] width 118 height 10
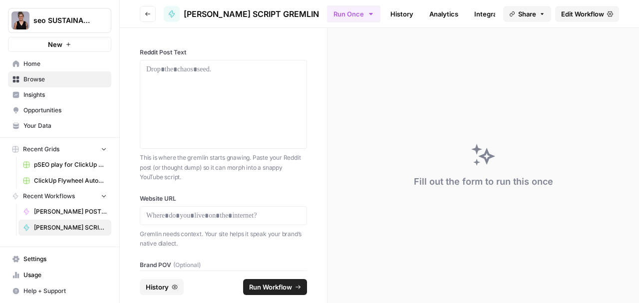
click at [120, 19] on icon "button" at bounding box center [121, 19] width 7 height 7
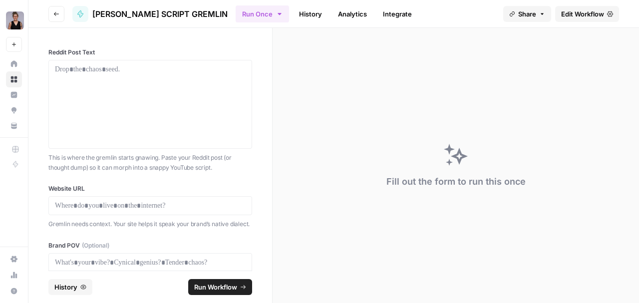
click at [90, 59] on div "Reddit Post Text This is where the gremlin starts gnawing. Paste your Reddit po…" at bounding box center [150, 110] width 204 height 124
click at [90, 64] on p at bounding box center [150, 69] width 191 height 10
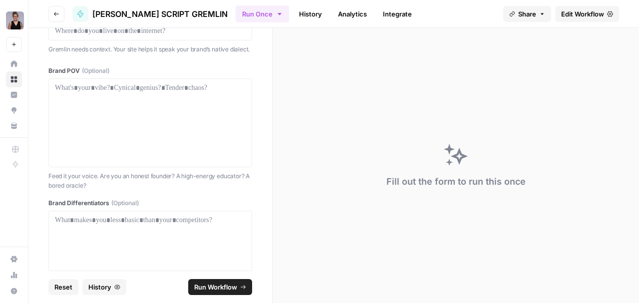
scroll to position [314, 0]
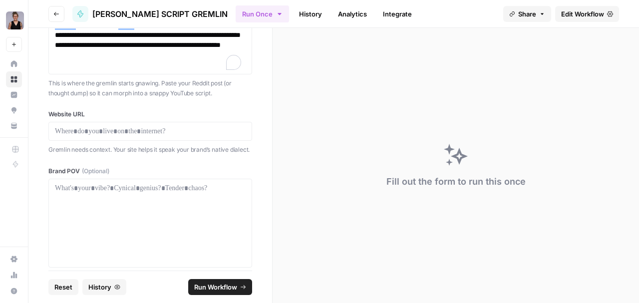
drag, startPoint x: 97, startPoint y: 120, endPoint x: 94, endPoint y: 129, distance: 9.0
click at [96, 121] on div "Website URL Gremlin needs context. Your site helps it speak your brand’s native…" at bounding box center [150, 132] width 204 height 45
click at [93, 133] on p at bounding box center [150, 131] width 191 height 10
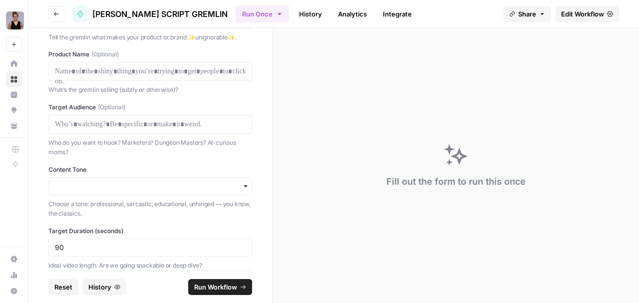
scroll to position [0, 0]
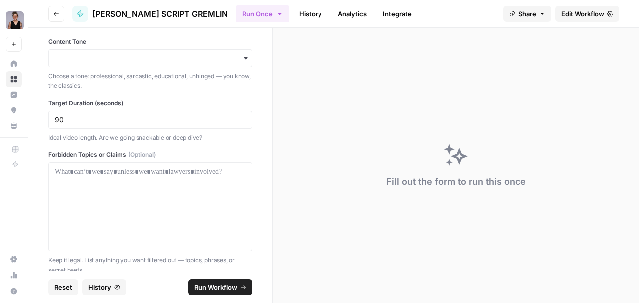
click at [227, 287] on span "Run Workflow" at bounding box center [215, 287] width 43 height 10
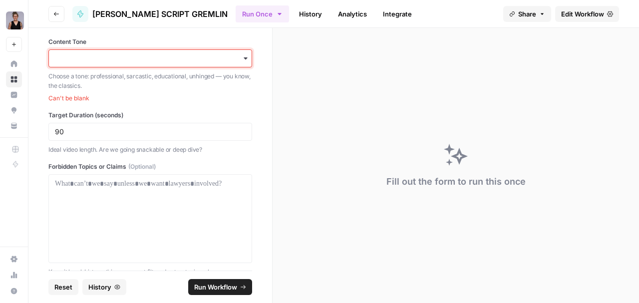
click at [234, 63] on input "Content Tone" at bounding box center [150, 58] width 191 height 10
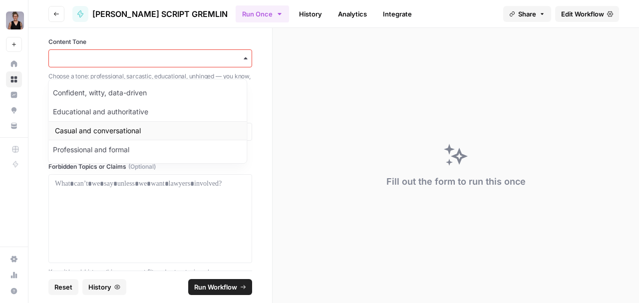
click at [188, 128] on div "Casual and conversational" at bounding box center [148, 130] width 198 height 19
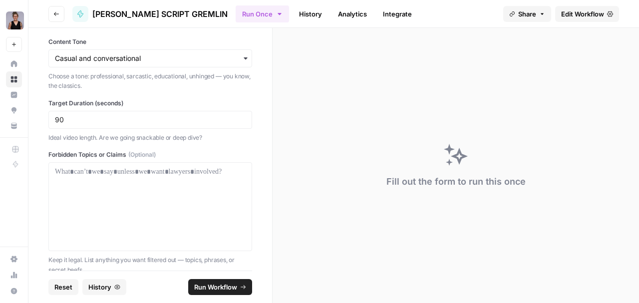
click at [239, 290] on button "Run Workflow" at bounding box center [220, 287] width 64 height 16
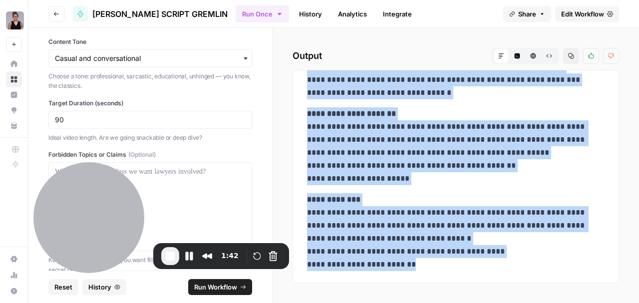
drag, startPoint x: 307, startPoint y: 81, endPoint x: 496, endPoint y: 281, distance: 275.6
copy div "**********"
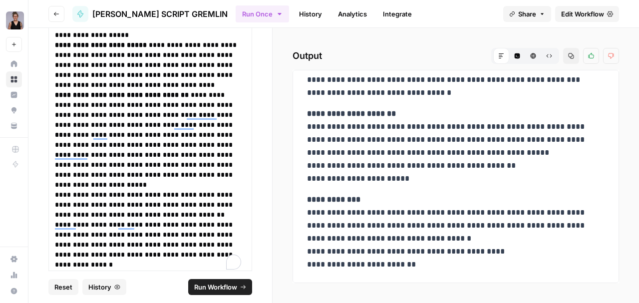
scroll to position [290, 0]
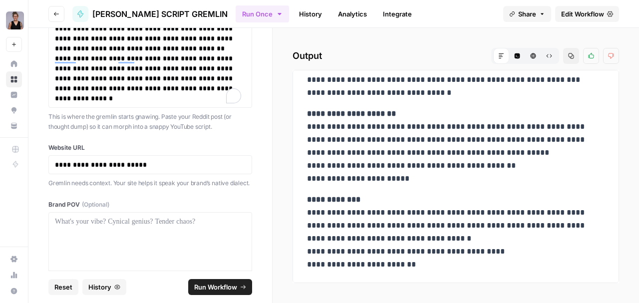
click at [58, 287] on span "Reset" at bounding box center [63, 287] width 18 height 10
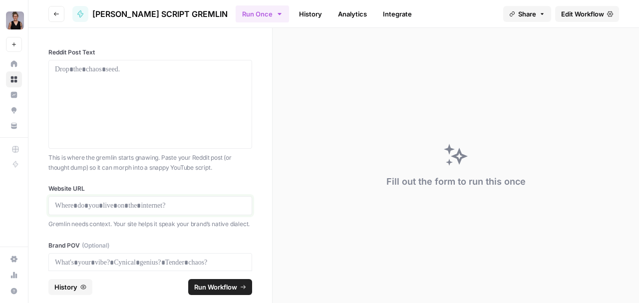
click at [115, 203] on p at bounding box center [150, 206] width 191 height 10
click at [70, 209] on p at bounding box center [150, 206] width 191 height 10
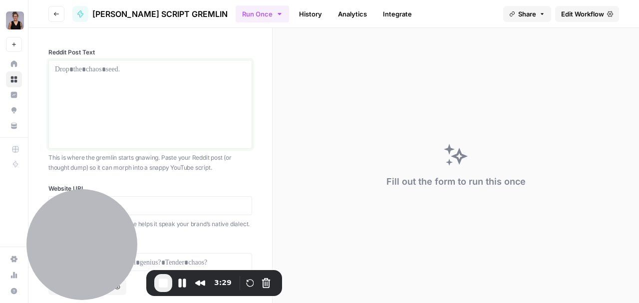
click at [96, 72] on p at bounding box center [150, 69] width 191 height 10
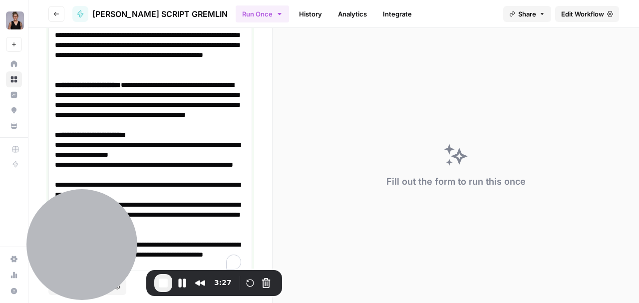
scroll to position [124, 0]
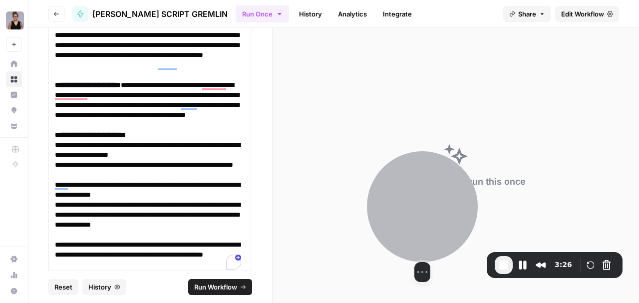
drag, startPoint x: 92, startPoint y: 217, endPoint x: 432, endPoint y: 200, distance: 340.7
click at [432, 200] on div at bounding box center [422, 206] width 111 height 111
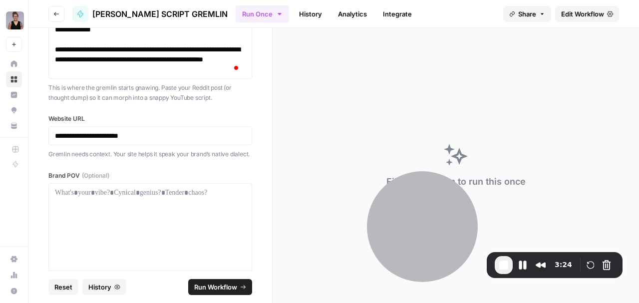
scroll to position [324, 0]
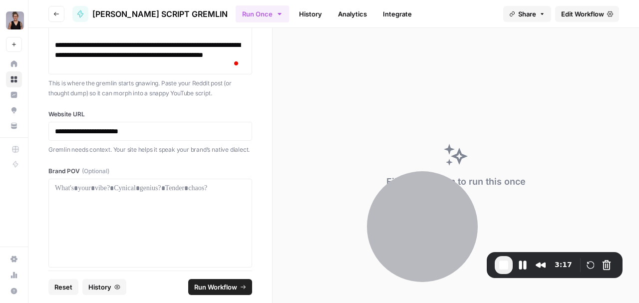
click at [220, 287] on span "Run Workflow" at bounding box center [215, 287] width 43 height 10
click at [226, 287] on span "Run Workflow" at bounding box center [215, 287] width 43 height 10
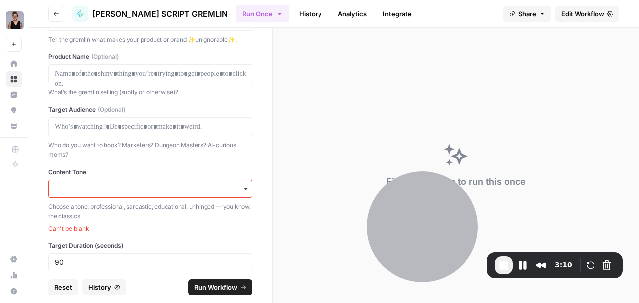
scroll to position [756, 0]
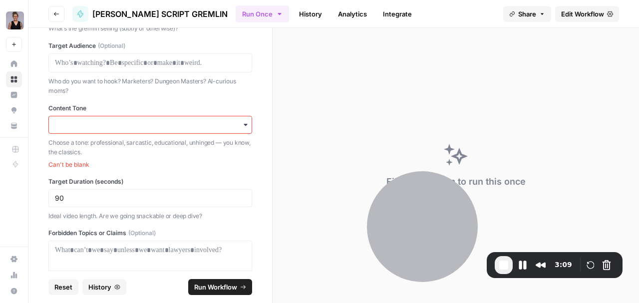
click at [241, 129] on icon "button" at bounding box center [245, 125] width 8 height 8
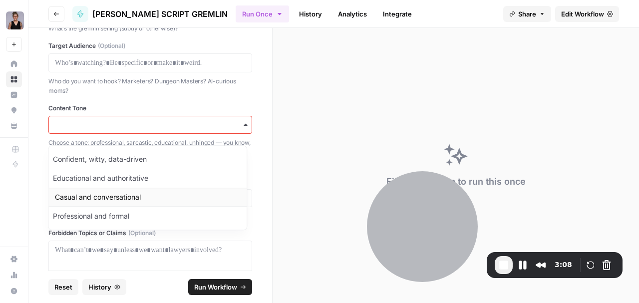
click at [185, 191] on div "Casual and conversational" at bounding box center [148, 197] width 198 height 19
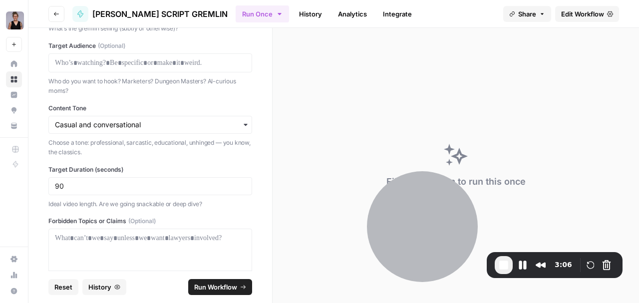
click at [218, 286] on span "Run Workflow" at bounding box center [215, 287] width 43 height 10
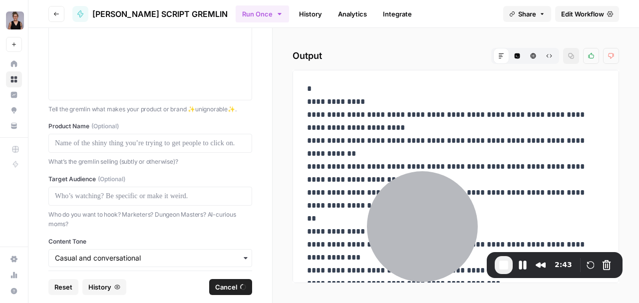
scroll to position [656, 0]
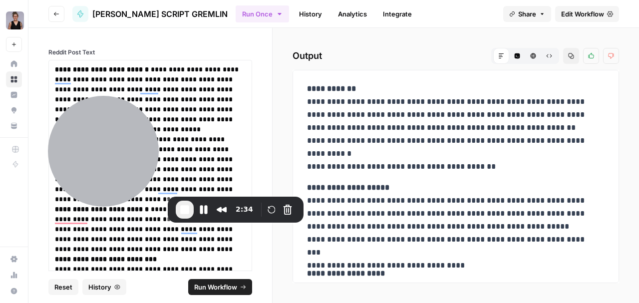
drag, startPoint x: 425, startPoint y: 206, endPoint x: 206, endPoint y: 180, distance: 221.0
click at [108, 154] on div at bounding box center [103, 151] width 111 height 111
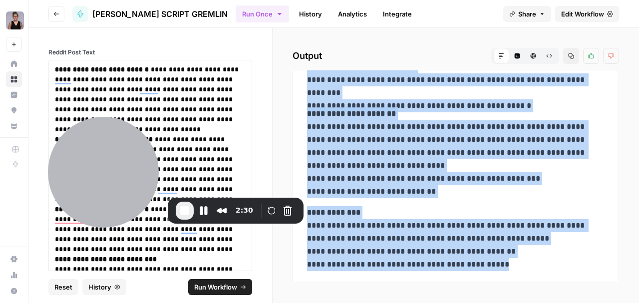
drag, startPoint x: 305, startPoint y: 88, endPoint x: 574, endPoint y: 285, distance: 333.2
click at [574, 285] on div "**********" at bounding box center [455, 165] width 366 height 275
copy div "**********"
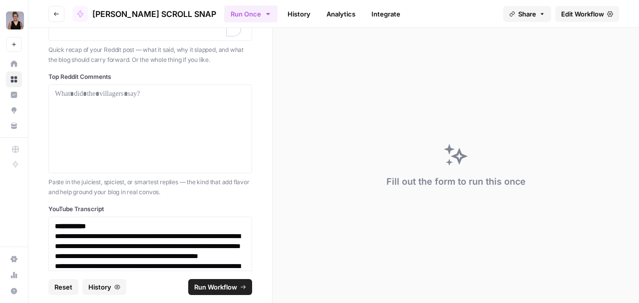
scroll to position [244, 0]
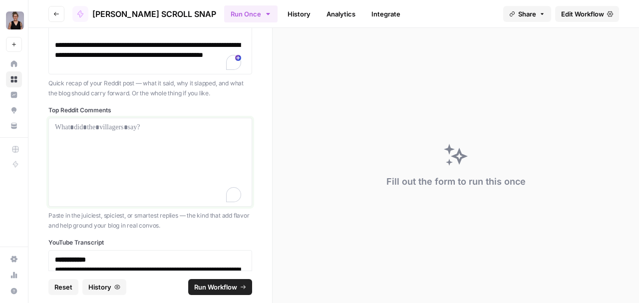
click at [67, 125] on p at bounding box center [150, 127] width 191 height 10
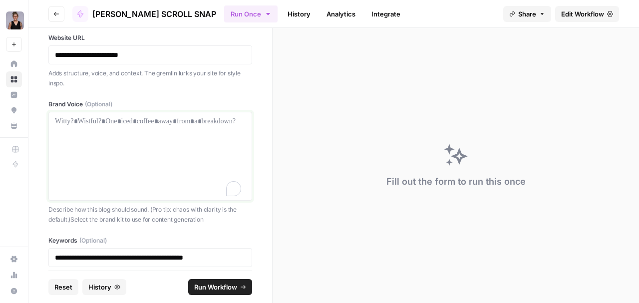
click at [118, 128] on div at bounding box center [150, 156] width 191 height 80
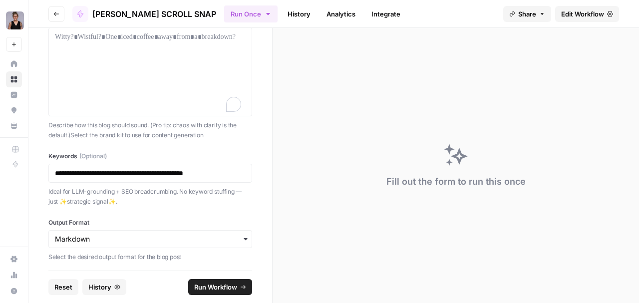
click at [209, 293] on button "Run Workflow" at bounding box center [220, 287] width 64 height 16
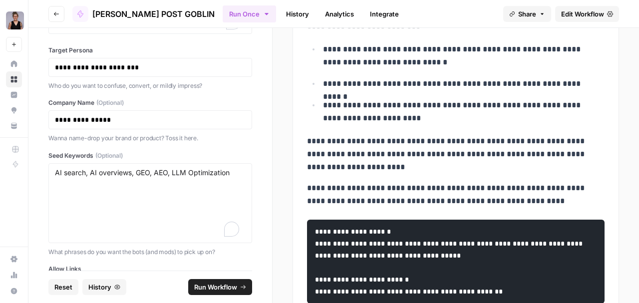
scroll to position [569, 0]
